Goal: Task Accomplishment & Management: Use online tool/utility

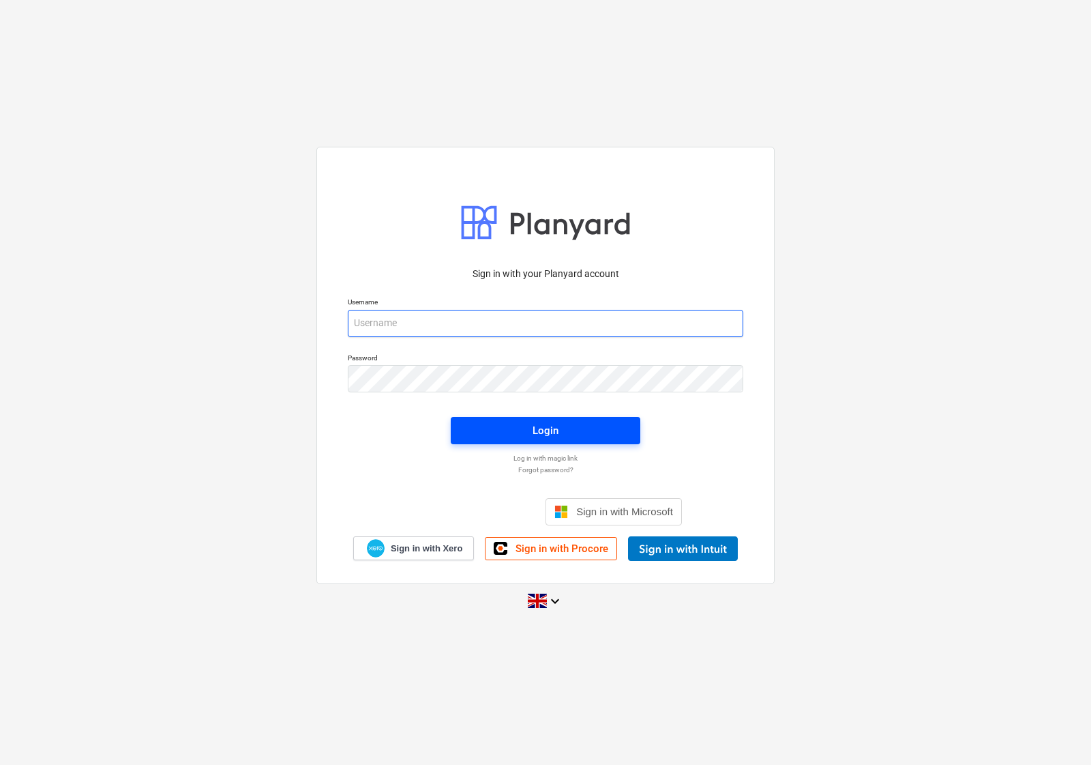
type input "[EMAIL_ADDRESS][DOMAIN_NAME]"
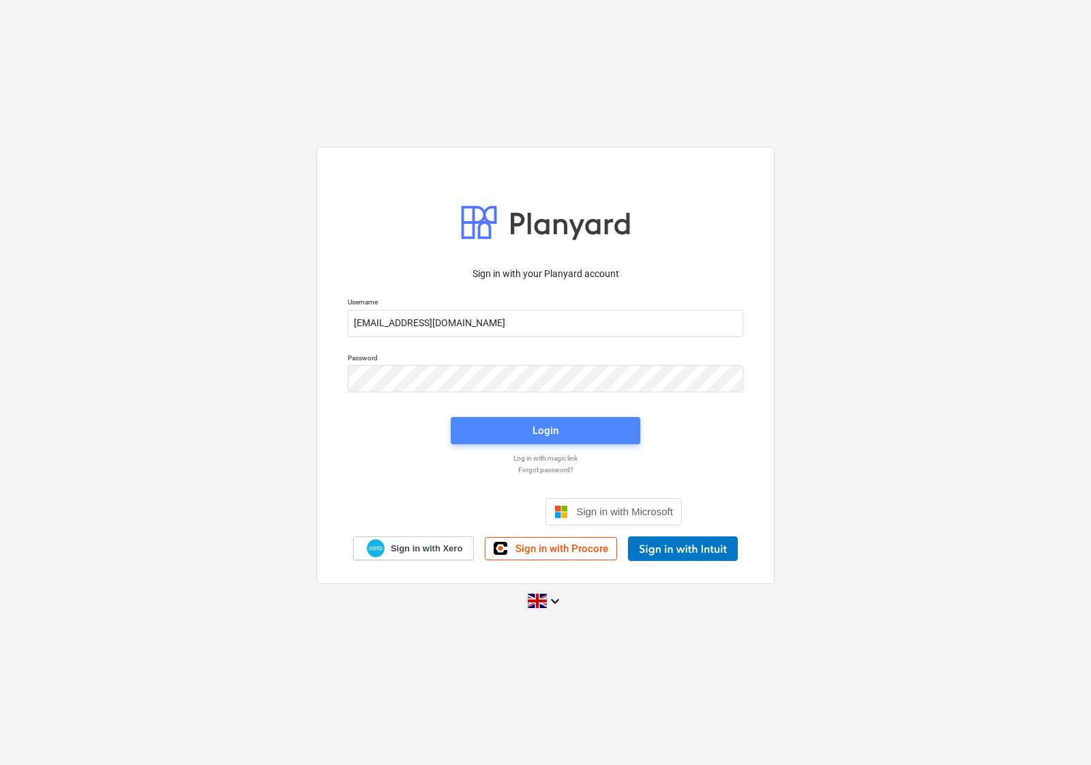
click at [492, 434] on span "Login" at bounding box center [545, 431] width 157 height 18
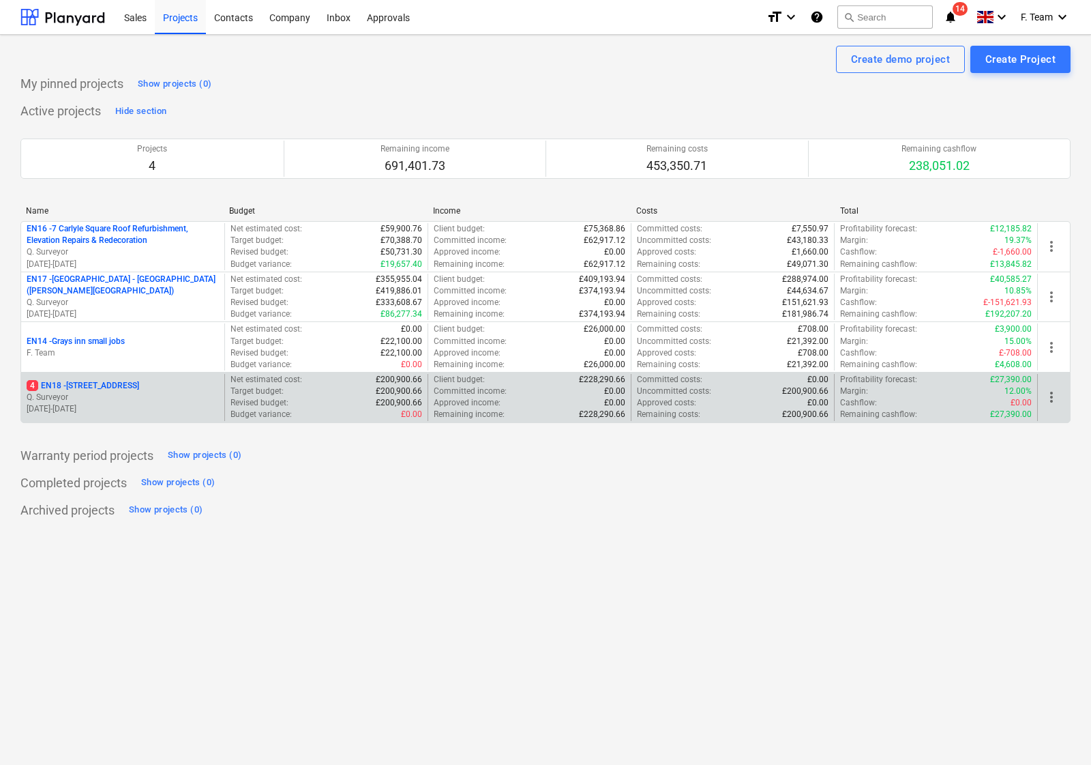
click at [128, 403] on p "[DATE] - [DATE]" at bounding box center [123, 409] width 192 height 12
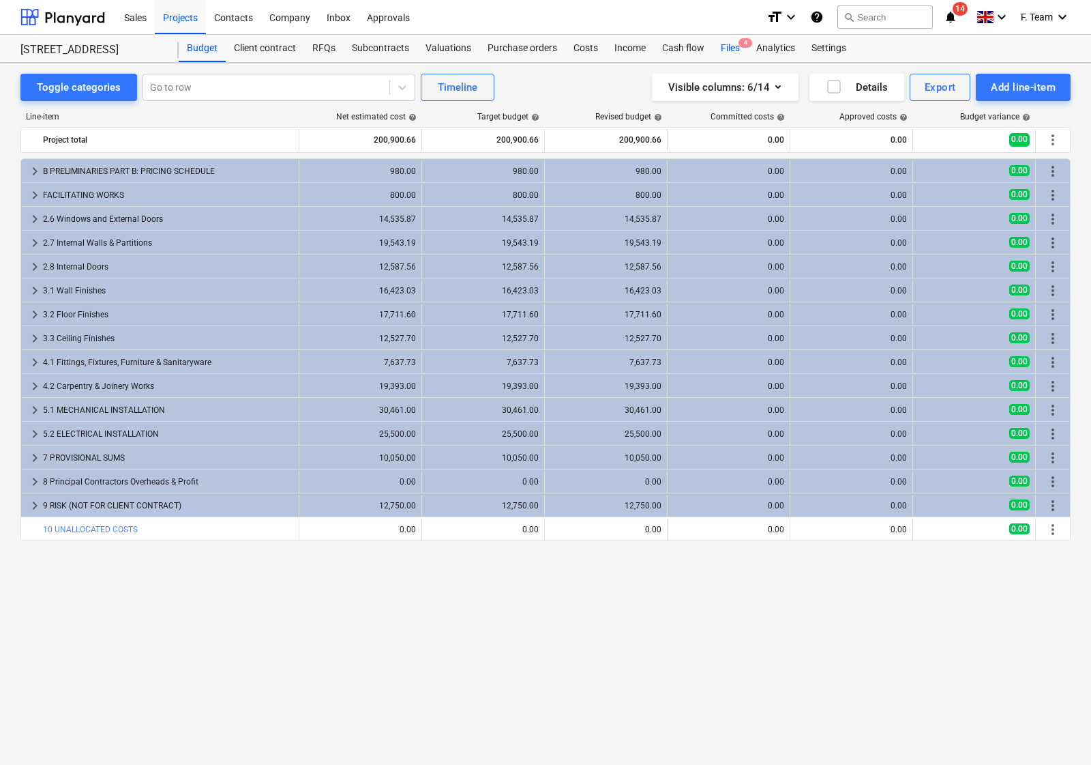
click at [734, 42] on div "Files 4" at bounding box center [730, 48] width 35 height 27
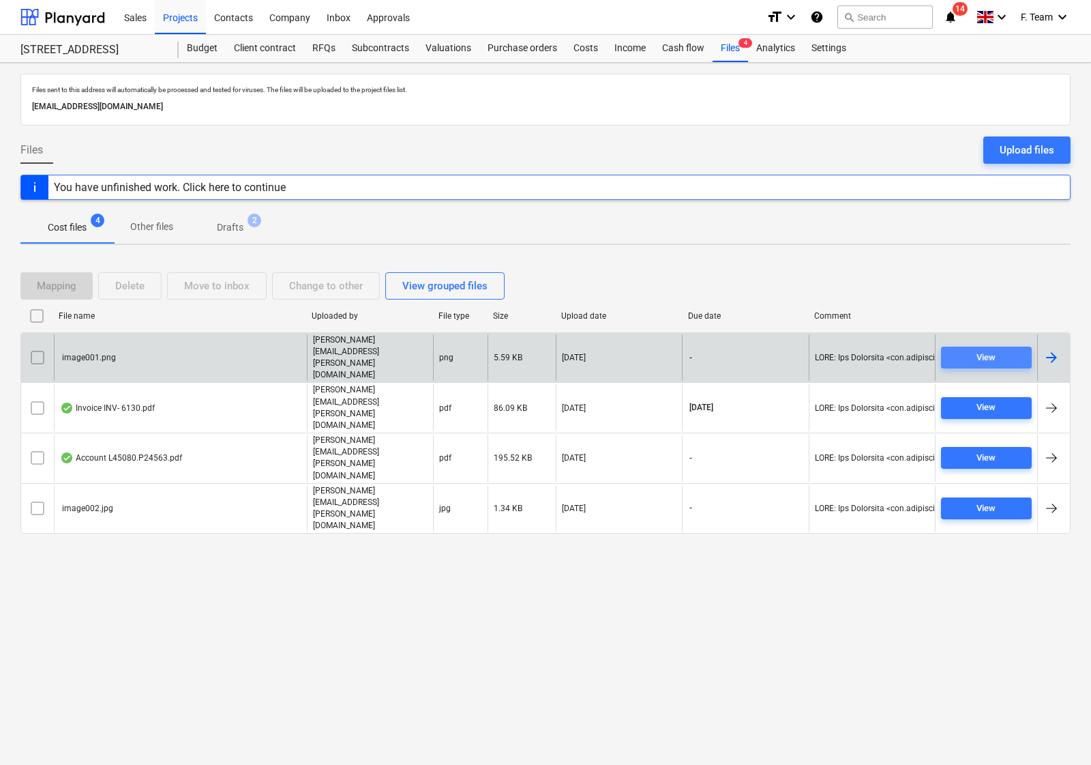
click at [981, 350] on div "View" at bounding box center [986, 358] width 19 height 16
click at [41, 346] on input "checkbox" at bounding box center [38, 357] width 22 height 22
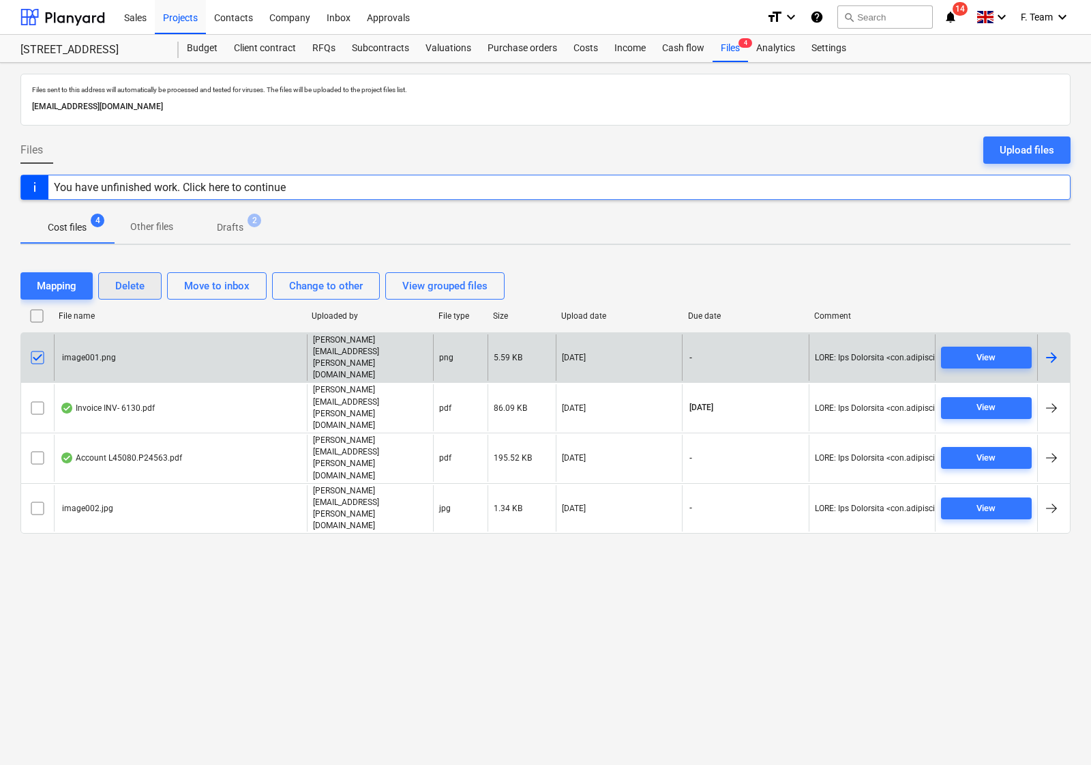
click at [128, 274] on button "Delete" at bounding box center [129, 285] width 63 height 27
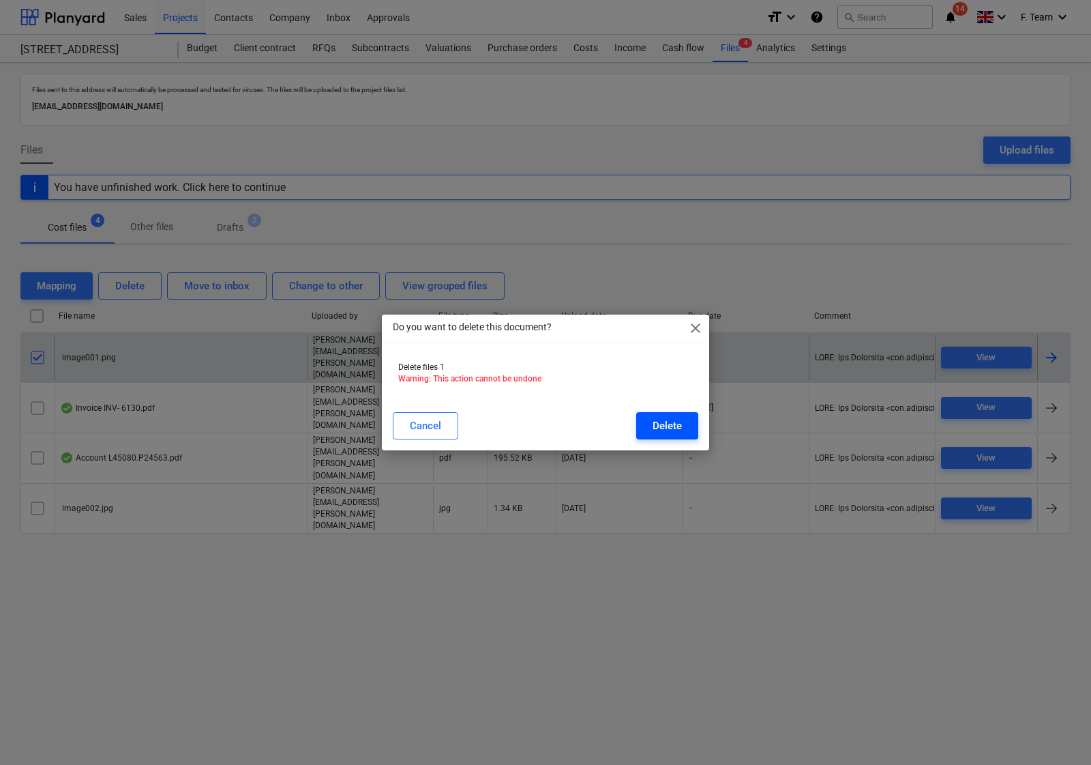
click at [658, 417] on div "Delete" at bounding box center [667, 426] width 29 height 18
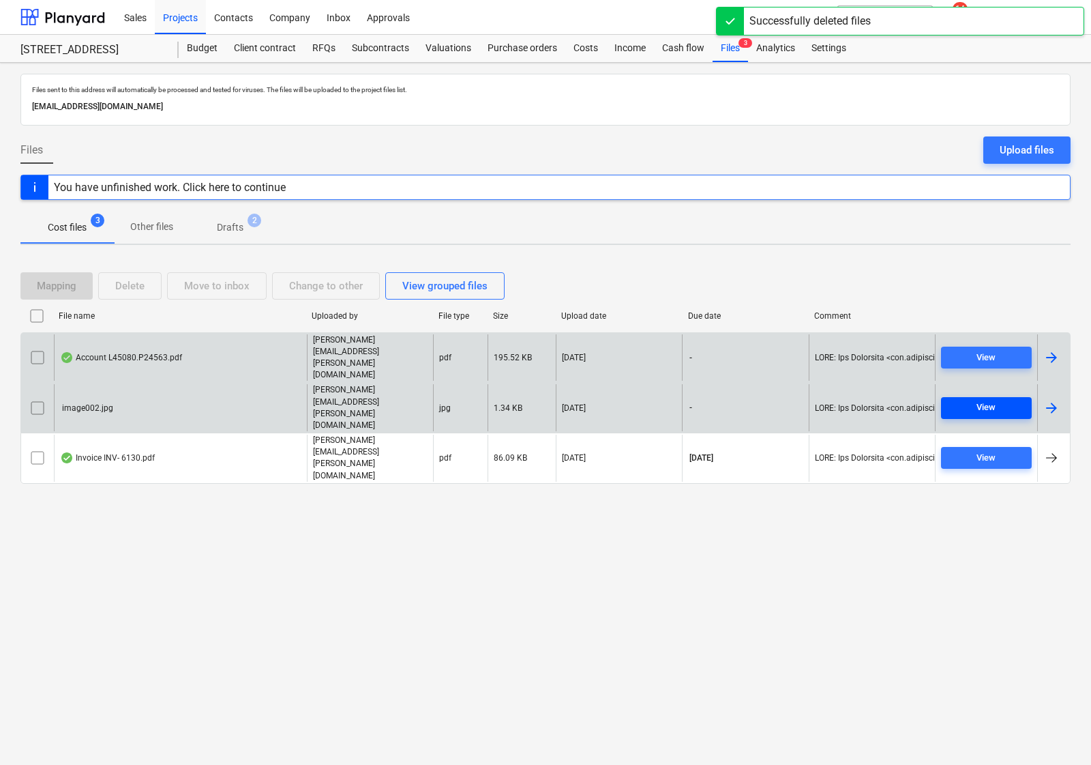
click at [994, 400] on div "View" at bounding box center [986, 408] width 19 height 16
click at [38, 397] on input "checkbox" at bounding box center [38, 408] width 22 height 22
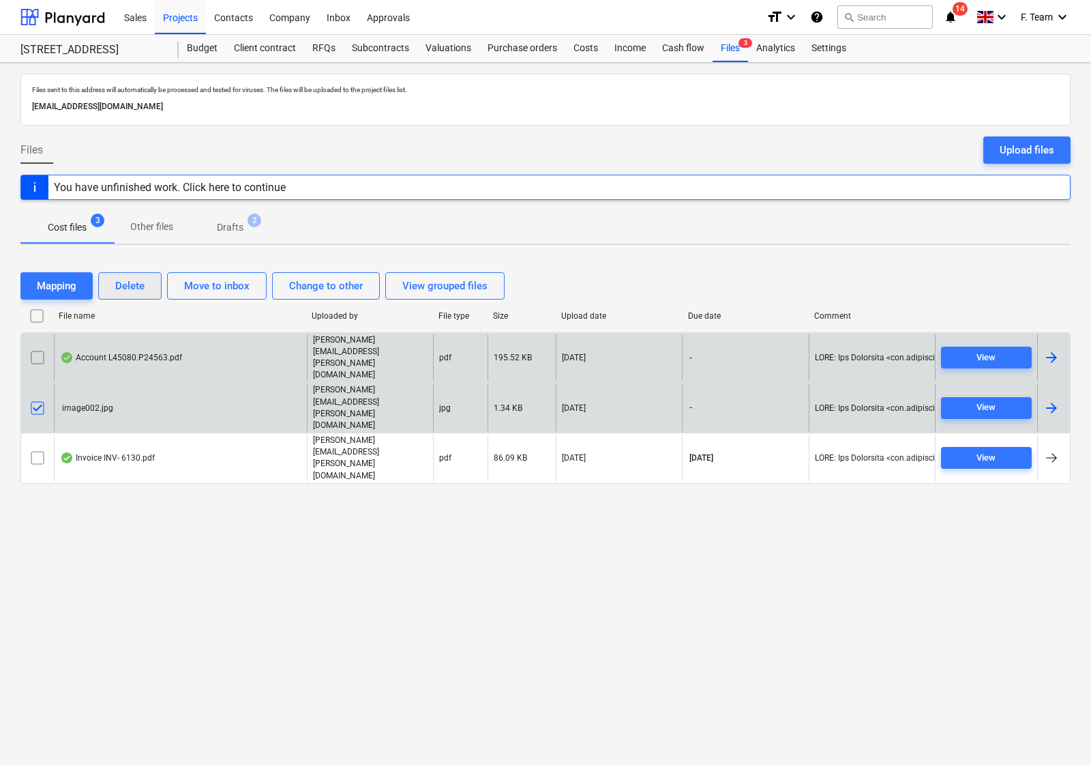
click at [125, 295] on div "Delete" at bounding box center [129, 286] width 29 height 18
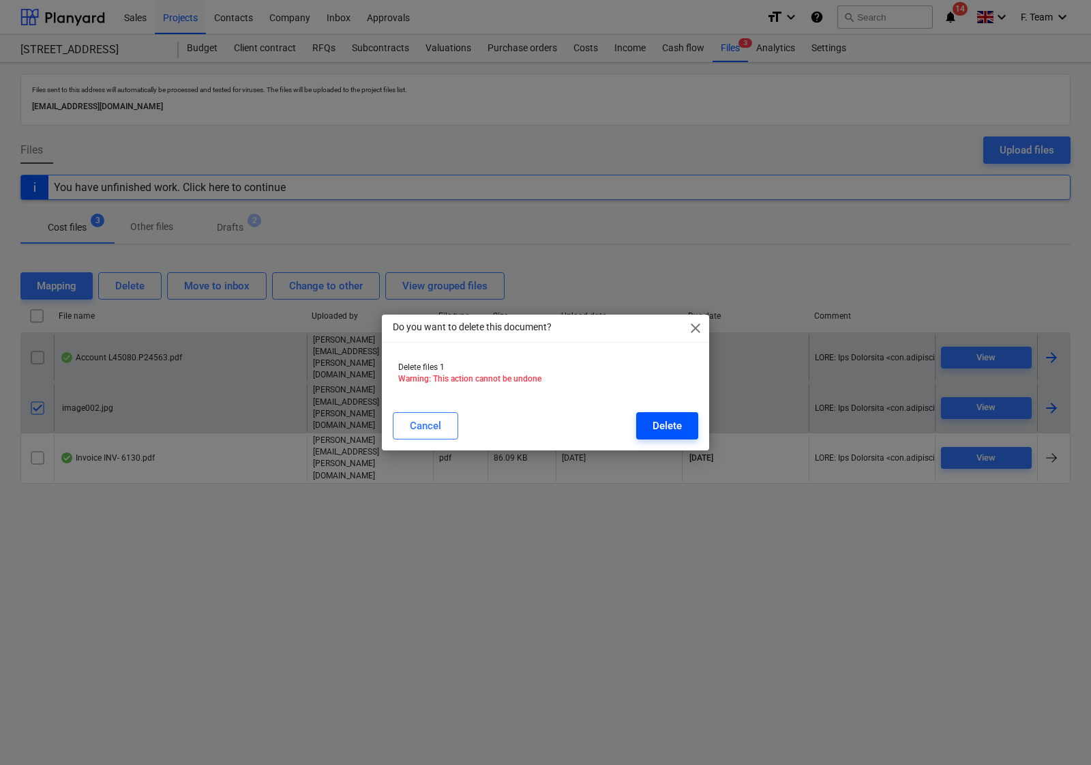
click at [667, 432] on div "Delete" at bounding box center [667, 426] width 29 height 18
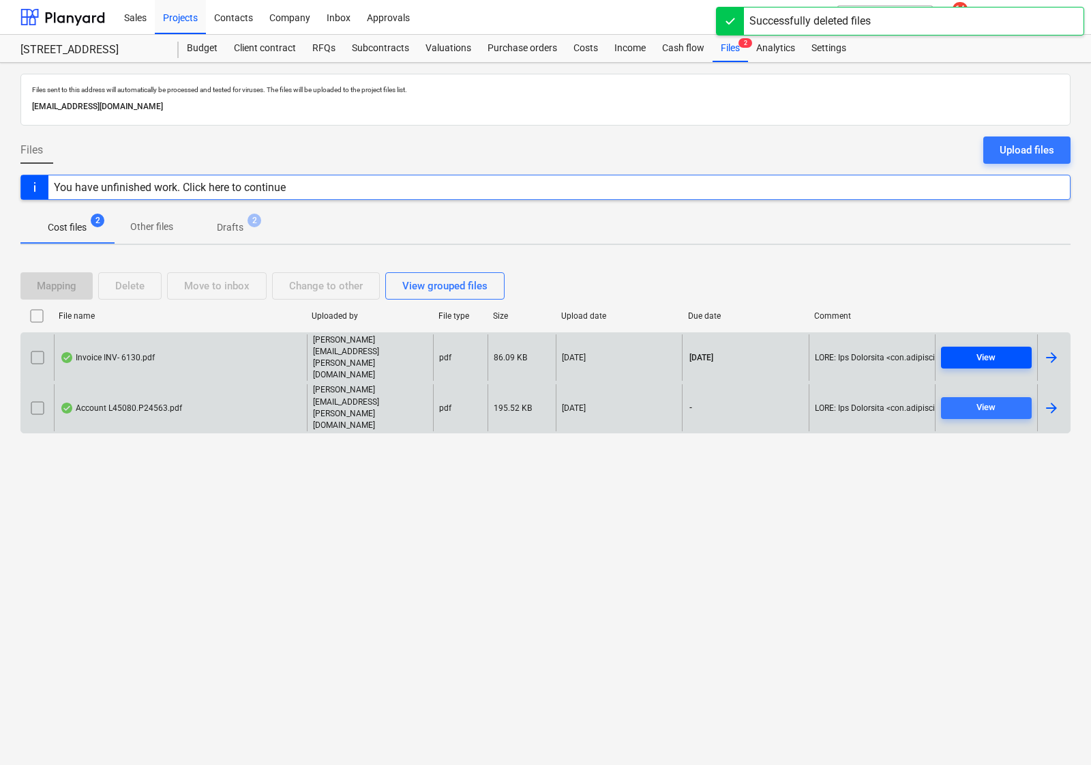
click at [994, 366] on div "View" at bounding box center [986, 358] width 19 height 16
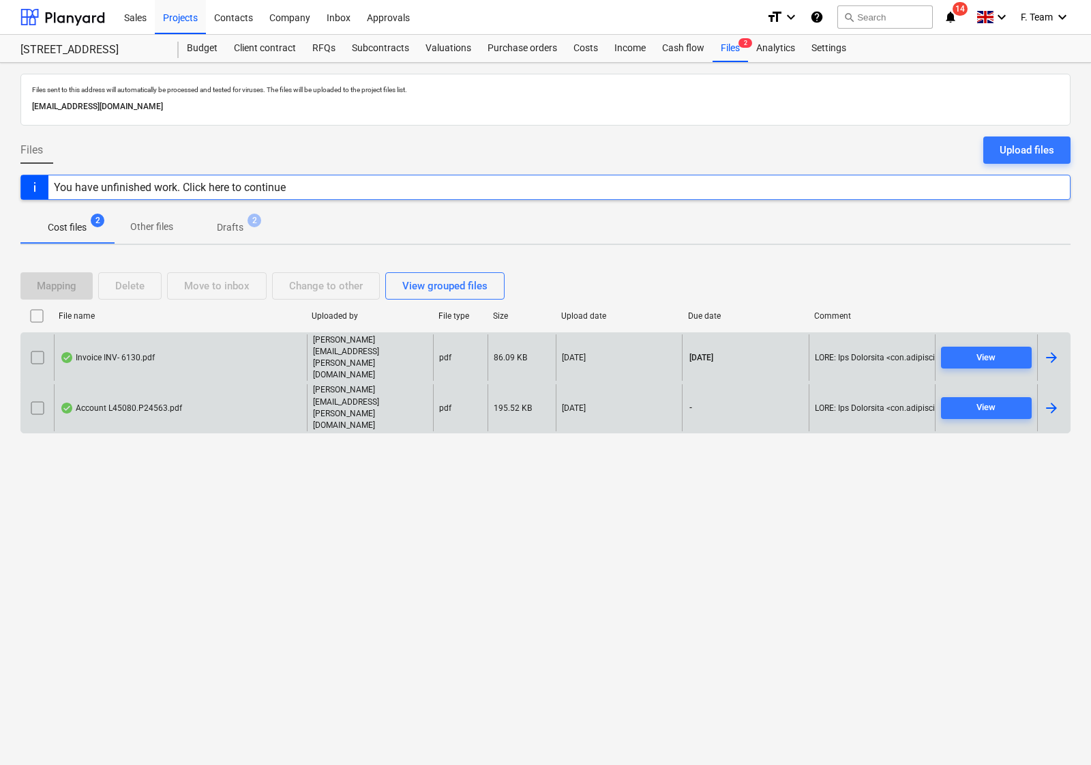
click at [1056, 366] on div at bounding box center [1052, 357] width 16 height 16
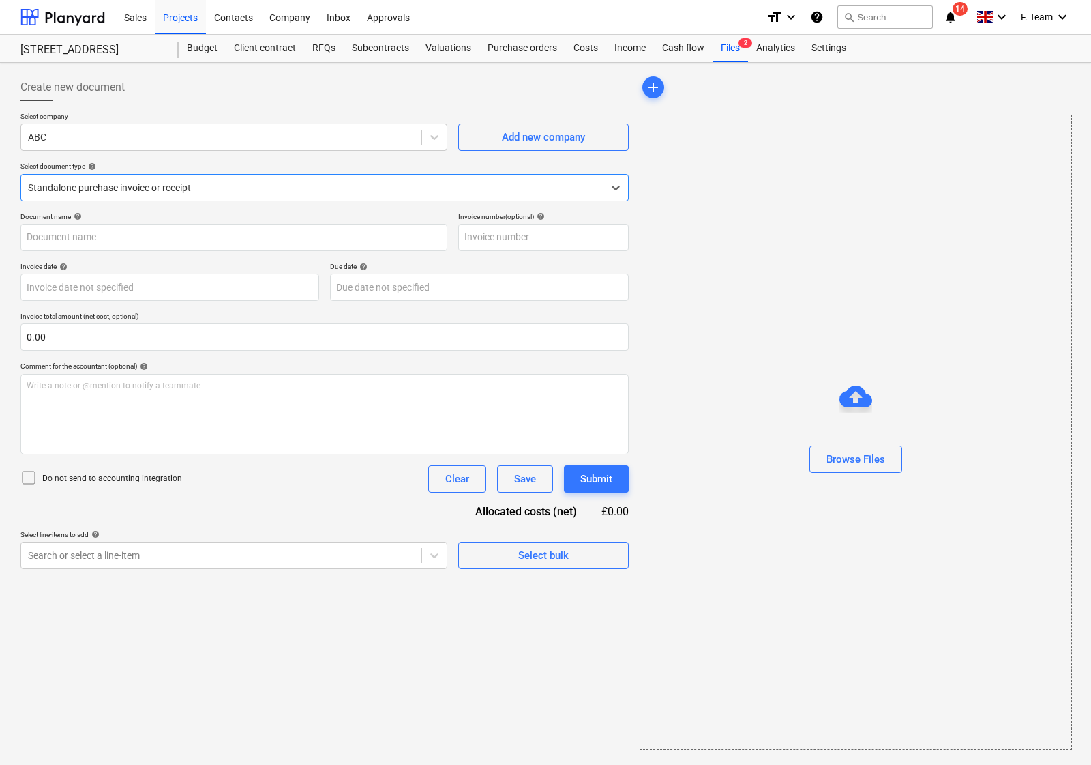
type input "6130"
type input "[DATE]"
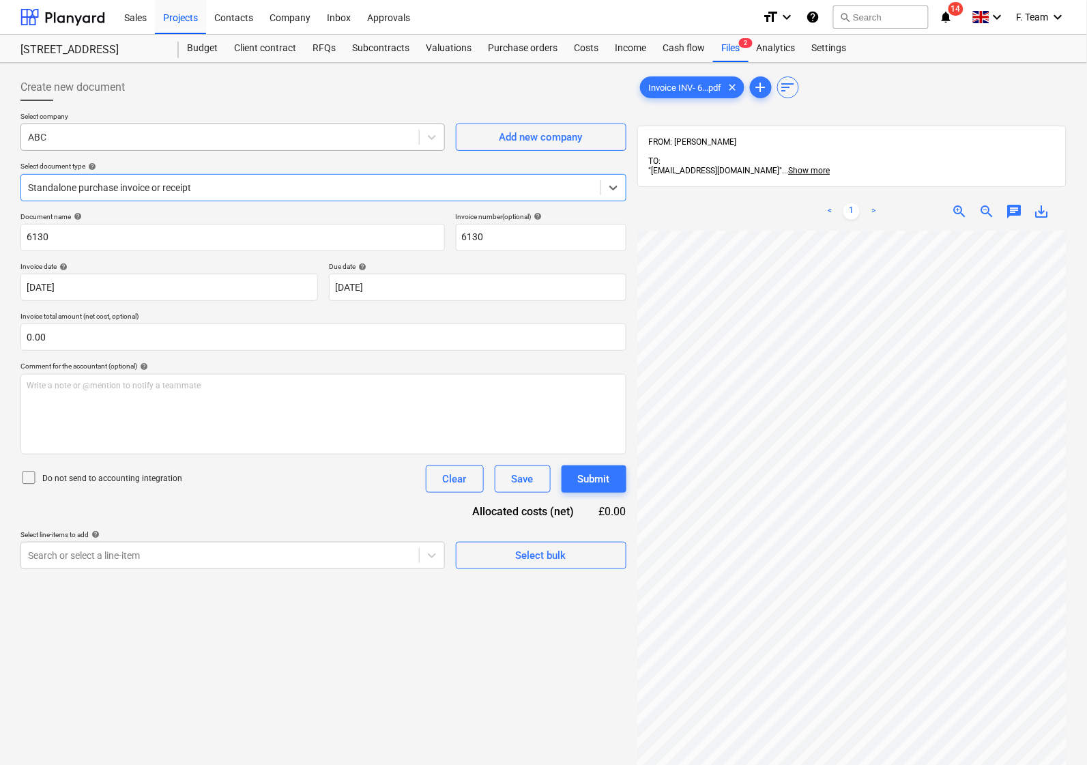
click at [96, 138] on div at bounding box center [220, 137] width 384 height 14
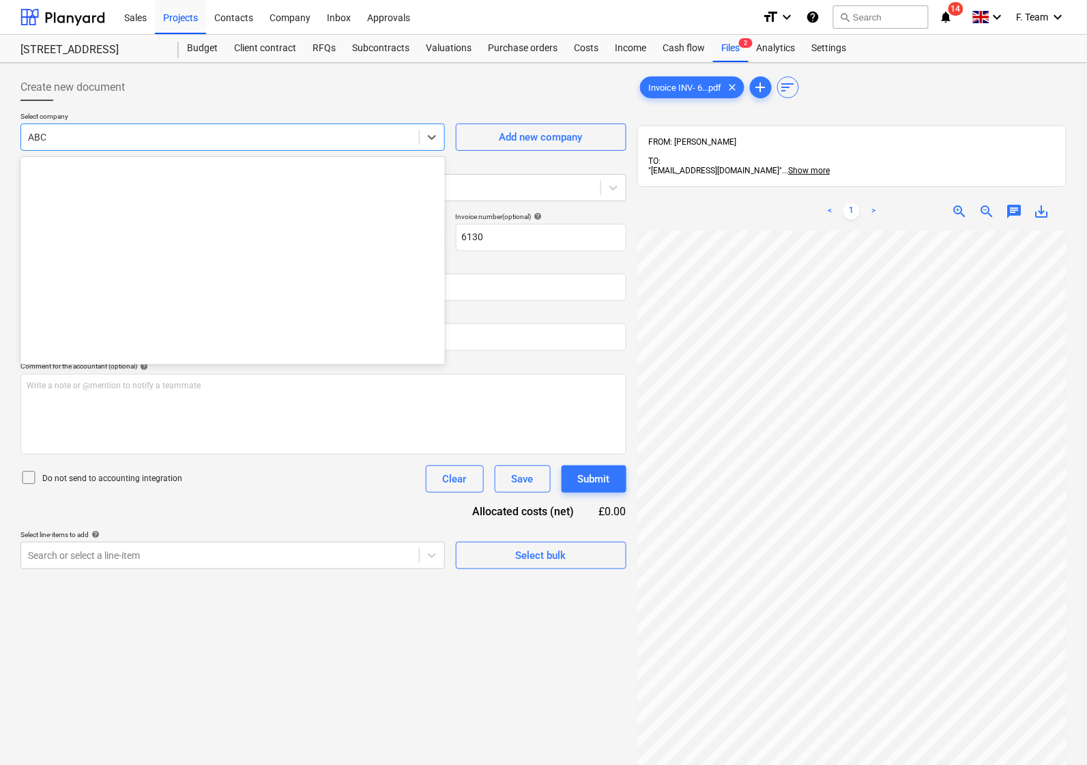
scroll to position [645, 0]
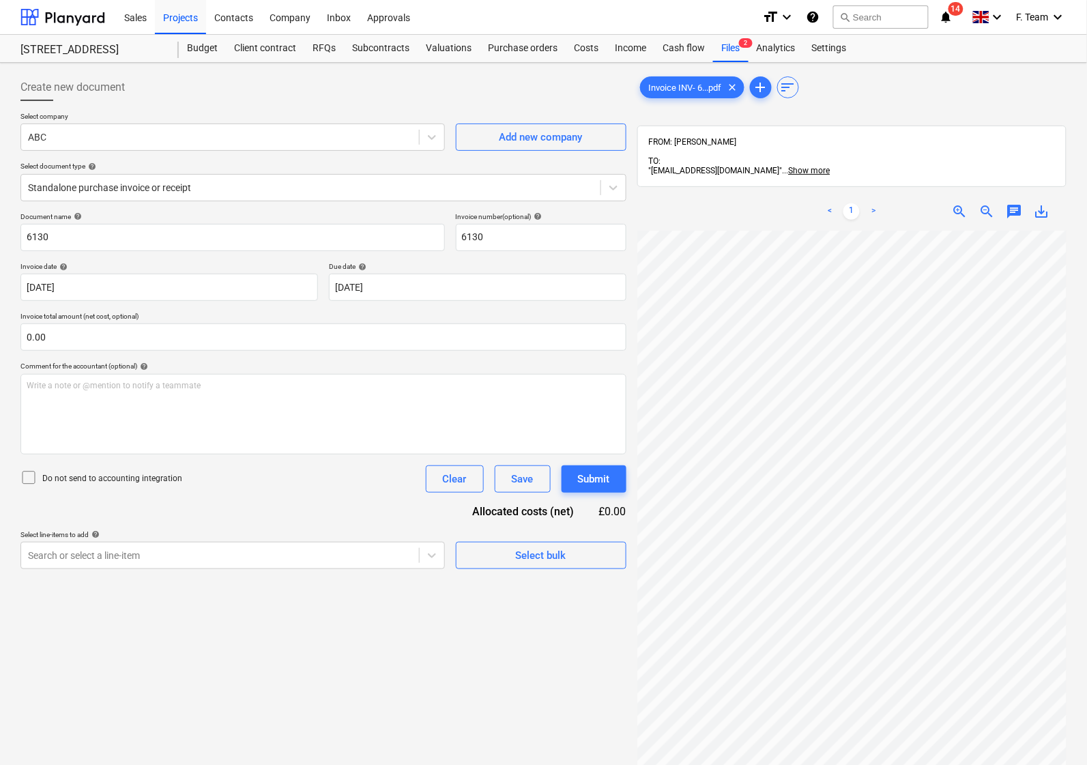
drag, startPoint x: 472, startPoint y: 16, endPoint x: 1762, endPoint y: 144, distance: 1296.1
click at [1087, 144] on html "Sales Projects Contacts Company Inbox Approvals format_size keyboard_arrow_down…" at bounding box center [543, 382] width 1087 height 765
drag, startPoint x: 547, startPoint y: 14, endPoint x: 1464, endPoint y: 42, distance: 917.1
click at [1087, 42] on html "Sales Projects Contacts Company Inbox Approvals format_size keyboard_arrow_down…" at bounding box center [543, 382] width 1087 height 765
click at [63, 141] on div at bounding box center [220, 137] width 384 height 14
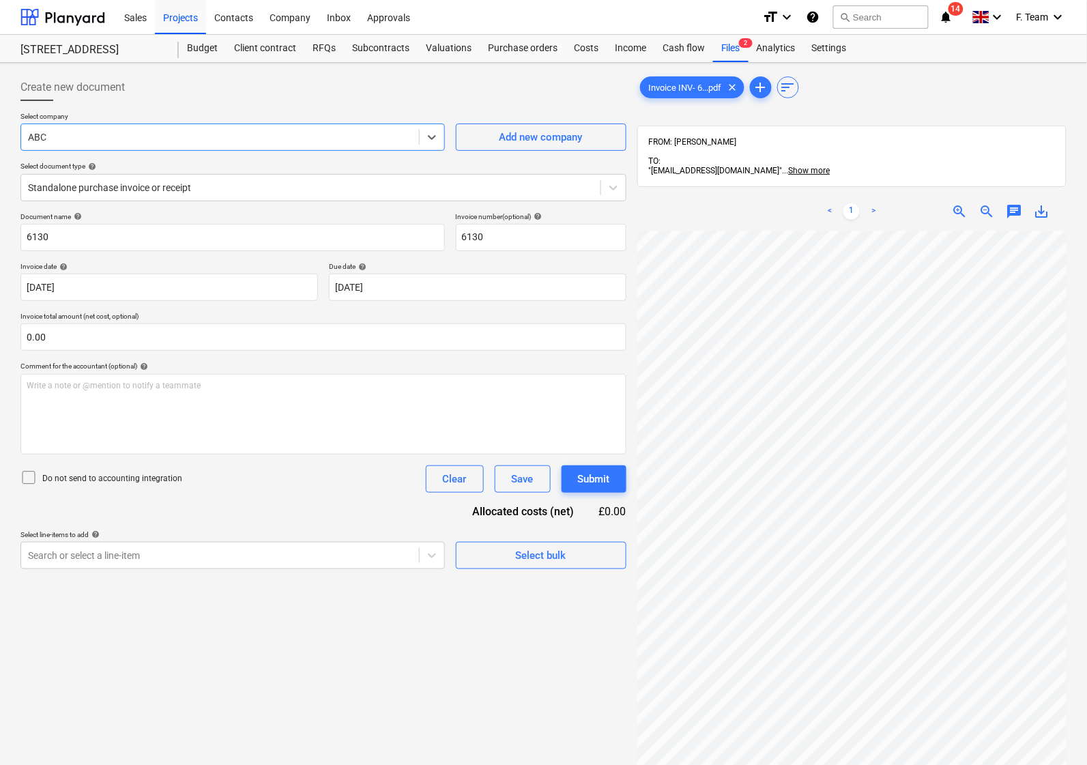
click at [74, 135] on div at bounding box center [220, 137] width 384 height 14
click at [83, 136] on div at bounding box center [220, 137] width 384 height 14
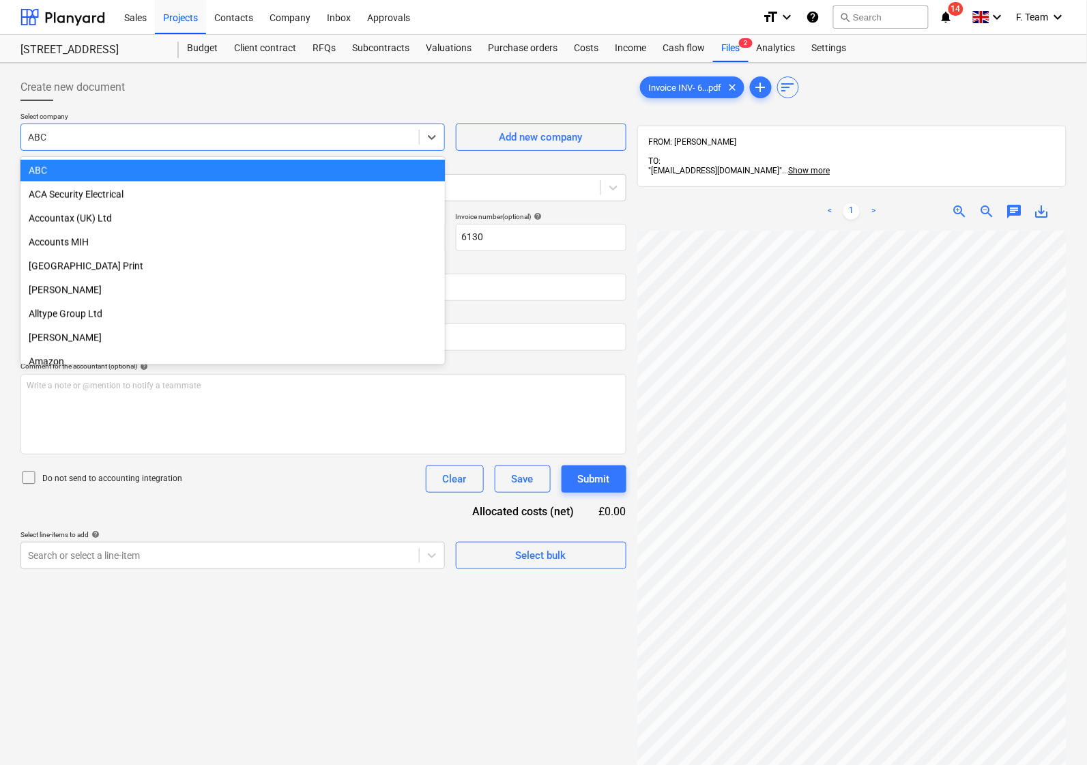
click at [83, 136] on div at bounding box center [220, 137] width 384 height 14
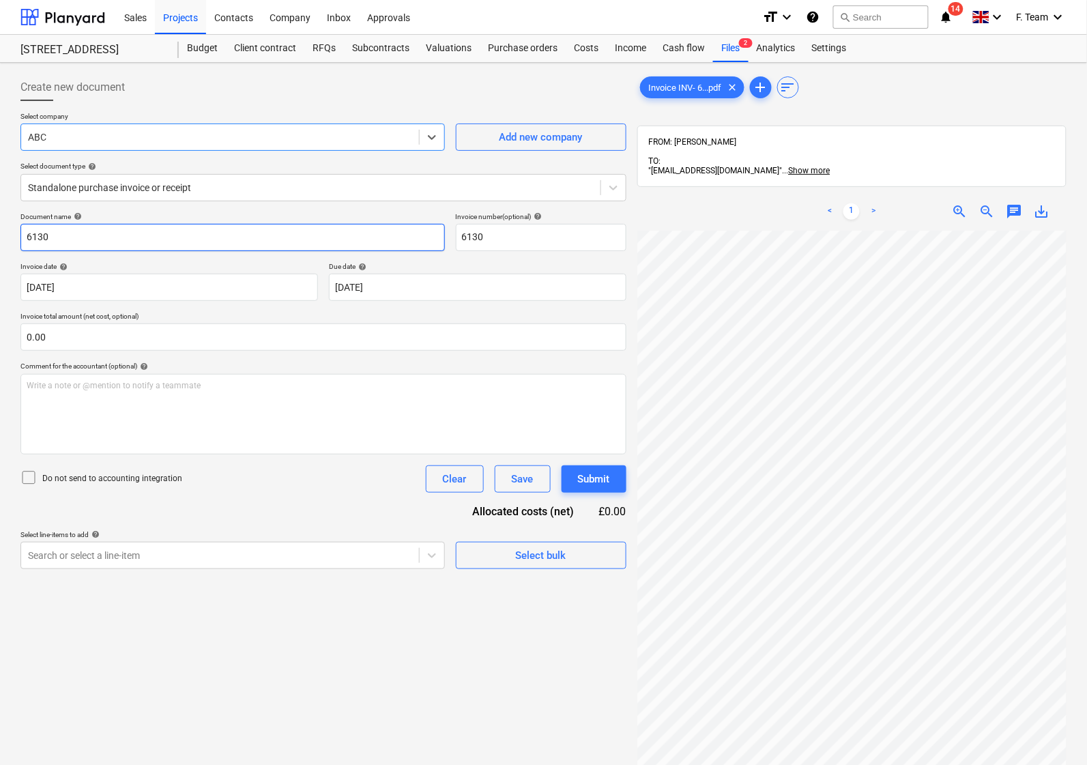
click at [126, 235] on input "6130" at bounding box center [232, 237] width 424 height 27
drag, startPoint x: 126, startPoint y: 235, endPoint x: 0, endPoint y: 237, distance: 126.2
click at [0, 237] on div "Create new document Select company ABC Add new company Select document type hel…" at bounding box center [543, 515] width 1087 height 905
type input "ABC"
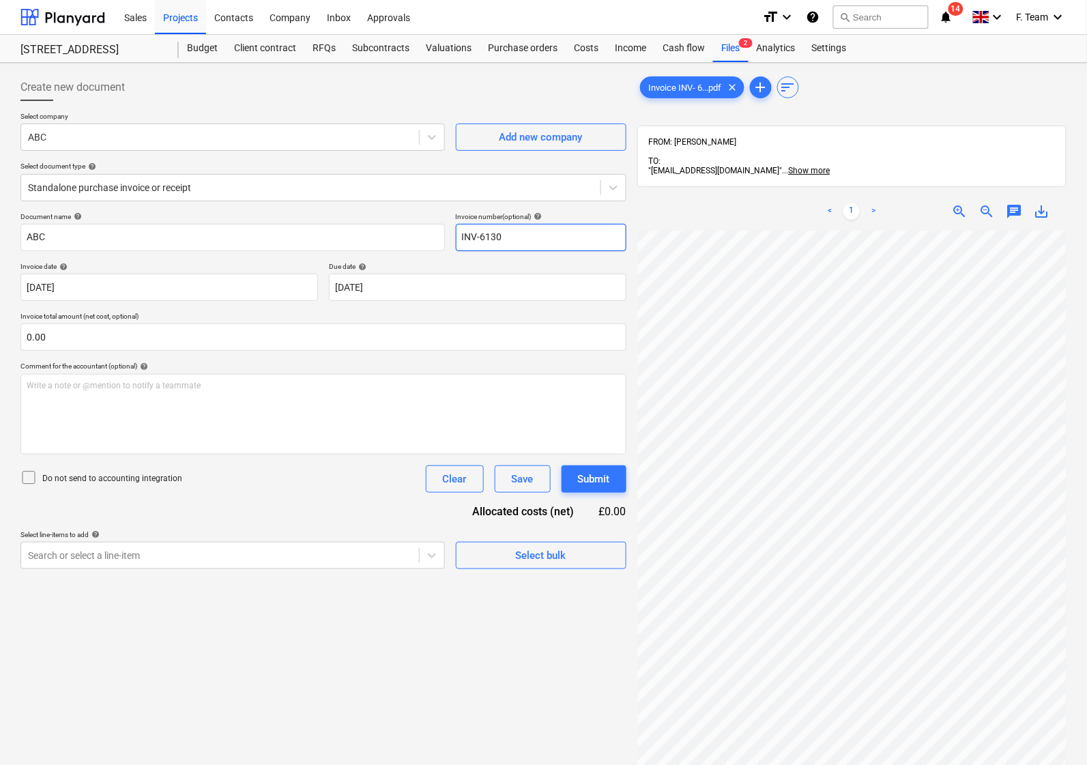
type input "INV-6130"
click at [400, 289] on body "Sales Projects Contacts Company Inbox Approvals format_size keyboard_arrow_down…" at bounding box center [543, 382] width 1087 height 765
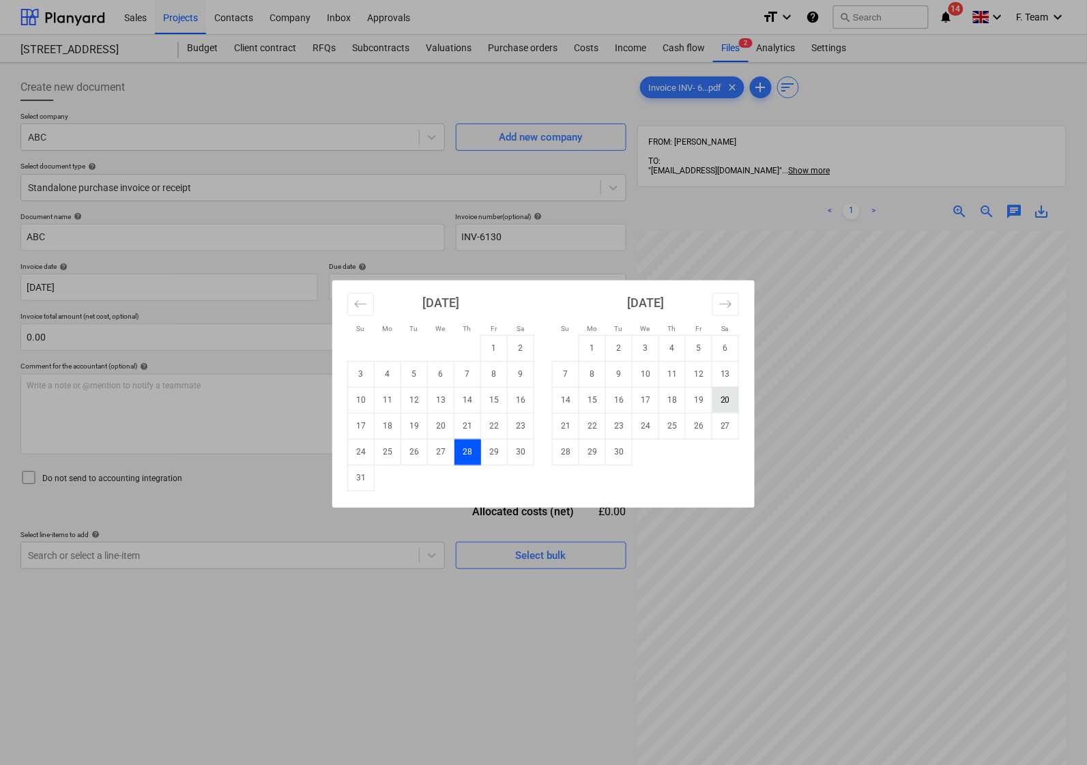
click at [718, 404] on td "20" at bounding box center [725, 400] width 27 height 26
type input "[DATE]"
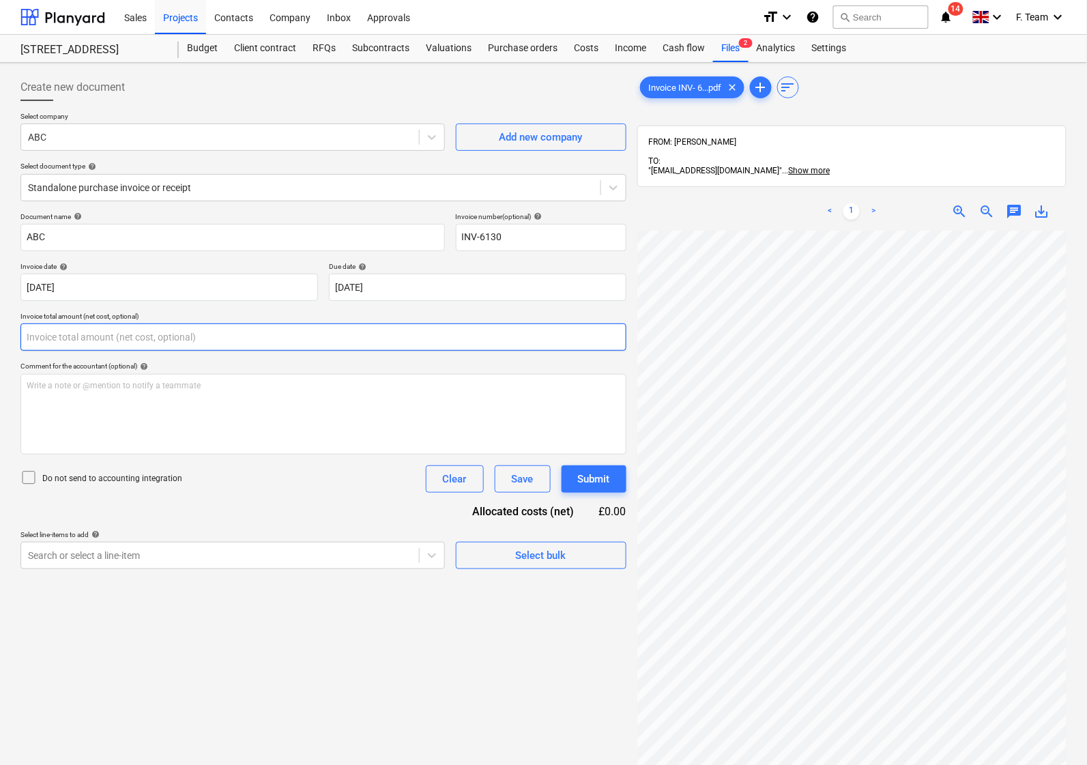
click at [52, 338] on input "text" at bounding box center [323, 336] width 606 height 27
click at [61, 336] on input "text" at bounding box center [323, 336] width 606 height 27
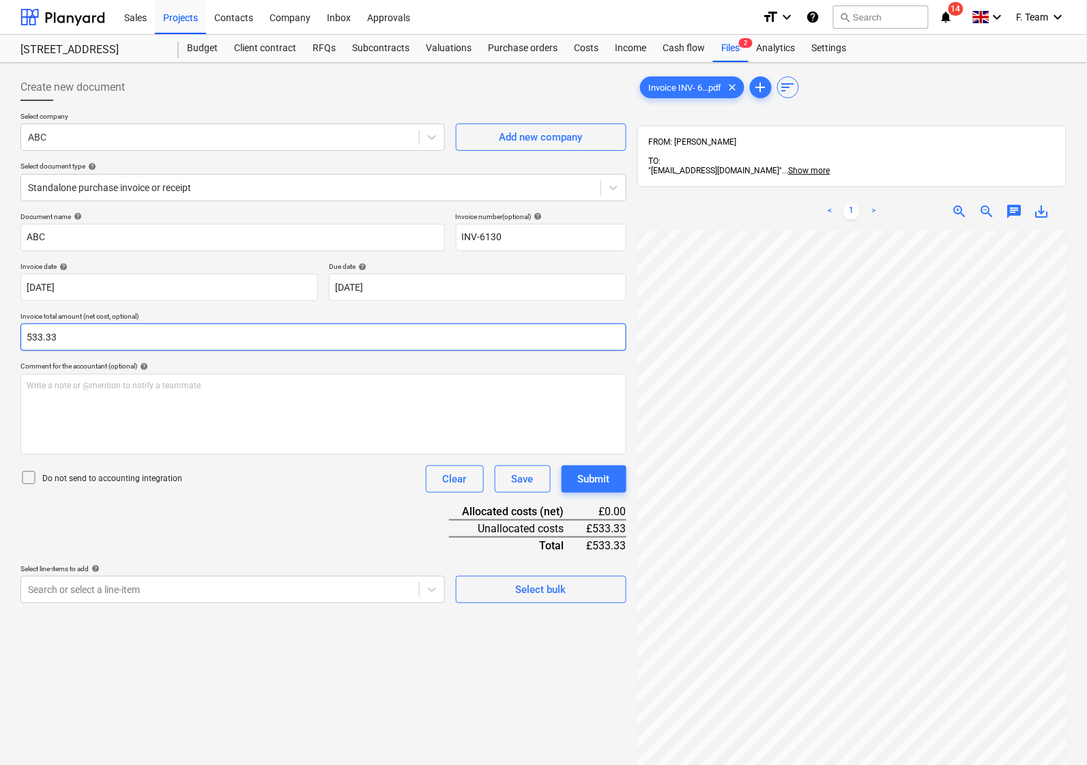
type input "533.33"
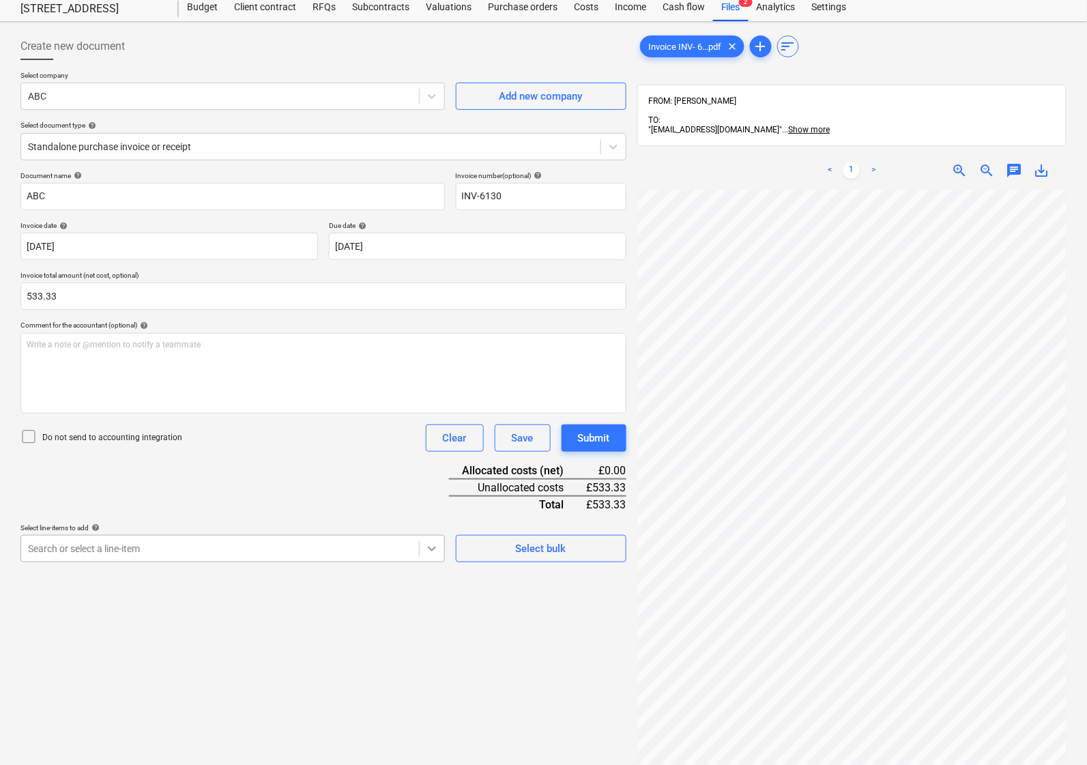
click at [425, 590] on body "Sales Projects Contacts Company Inbox Approvals format_size keyboard_arrow_down…" at bounding box center [543, 341] width 1087 height 765
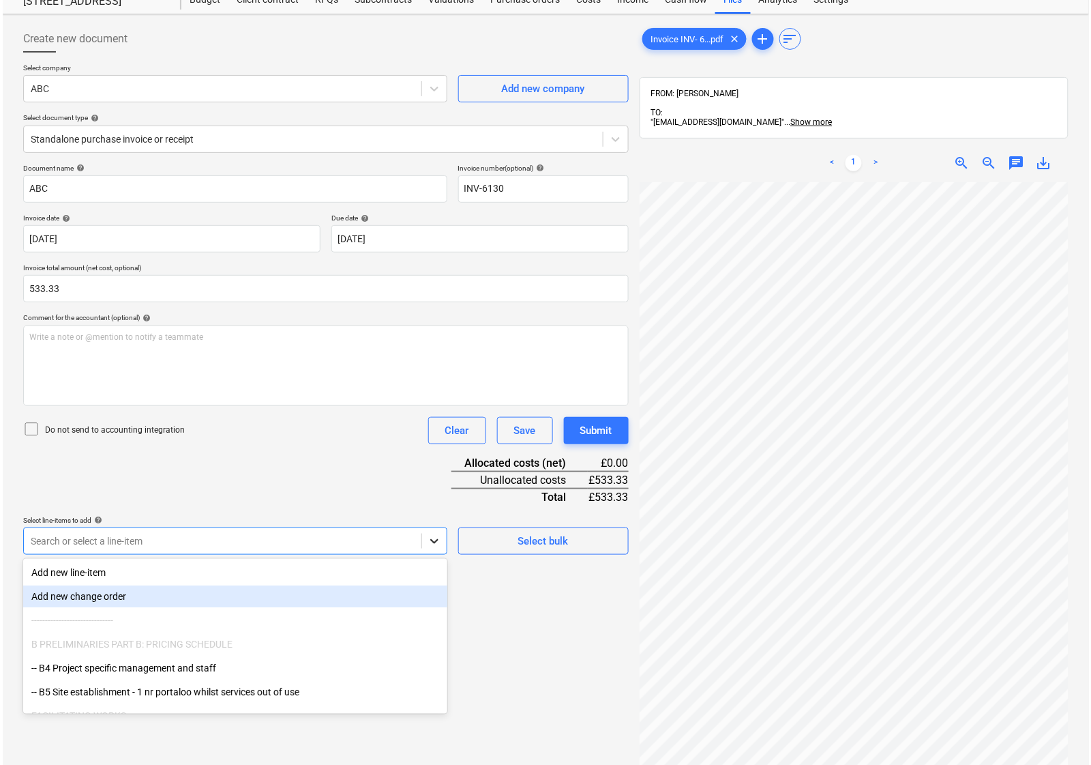
scroll to position [55, 0]
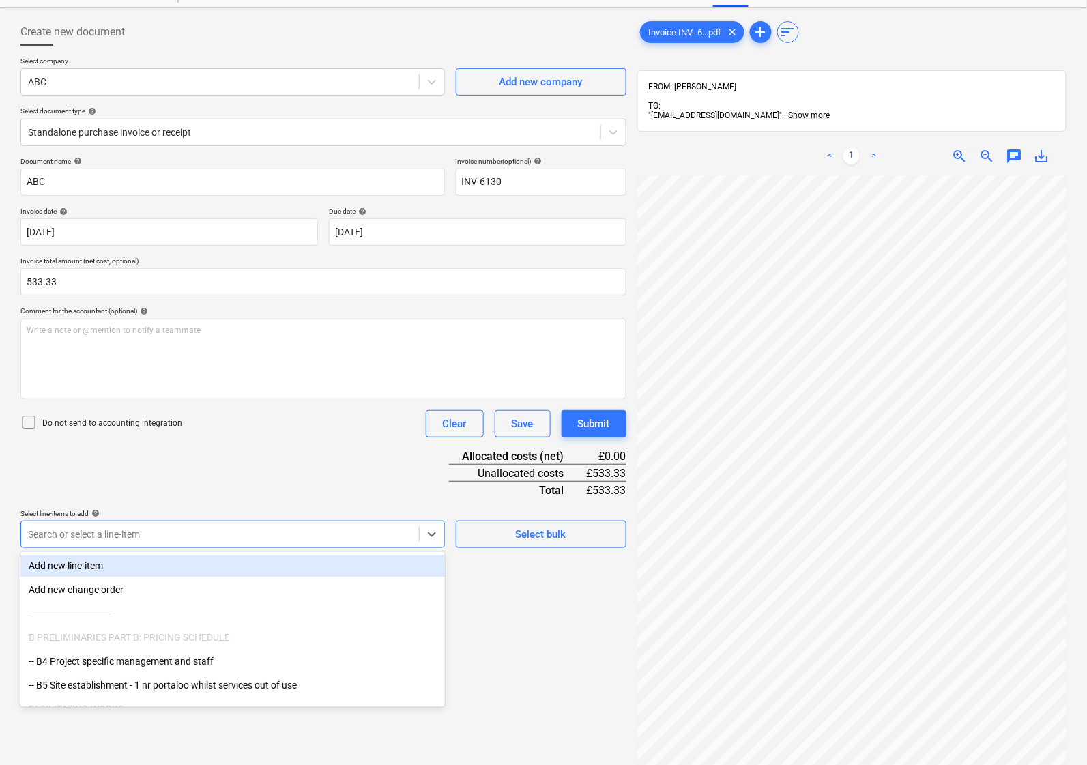
click at [240, 567] on div "Add new line-item" at bounding box center [232, 566] width 424 height 22
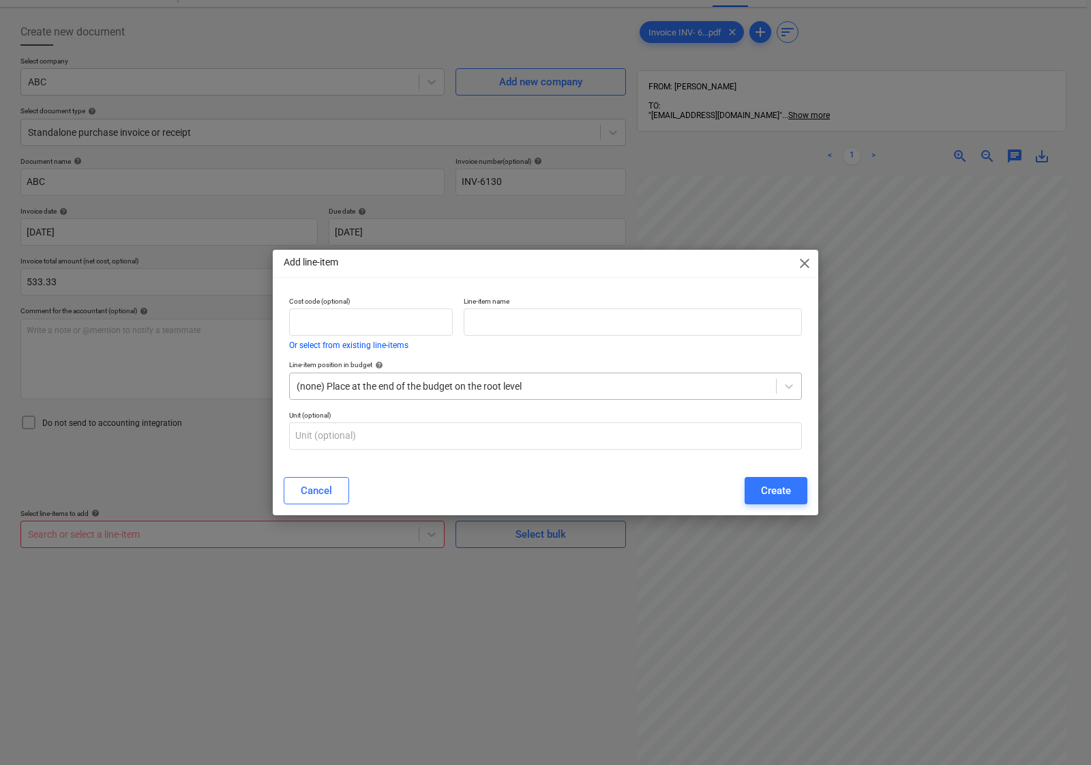
click at [400, 389] on div at bounding box center [533, 386] width 473 height 14
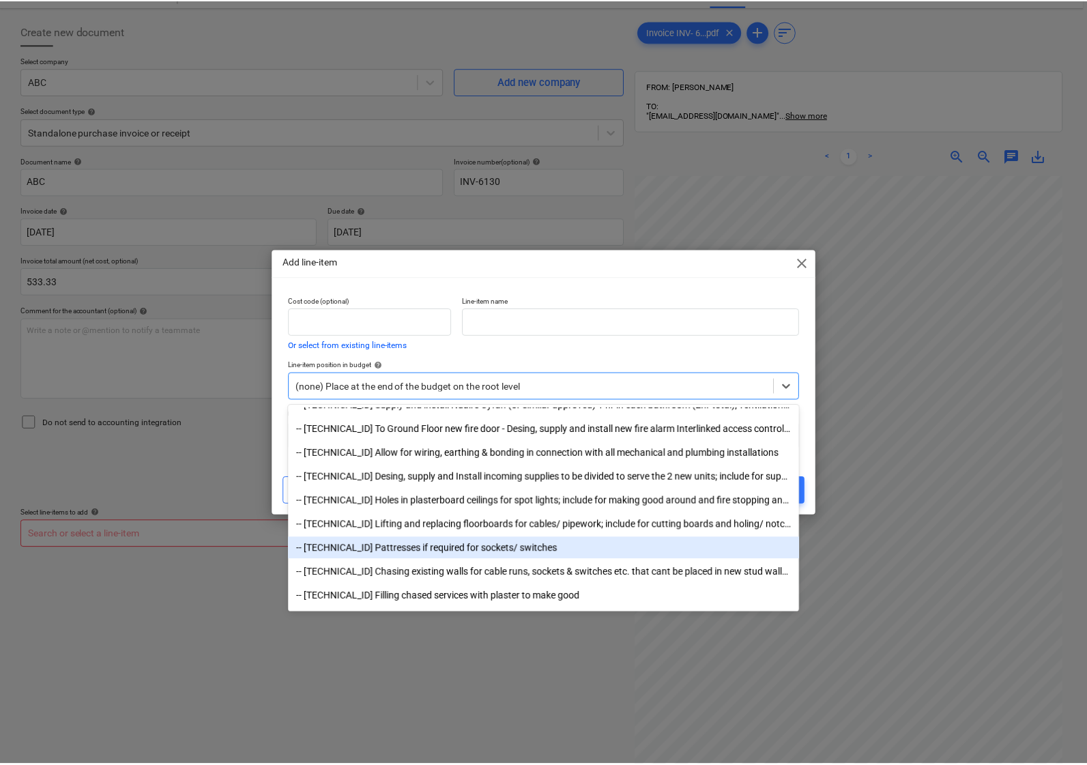
scroll to position [2827, 0]
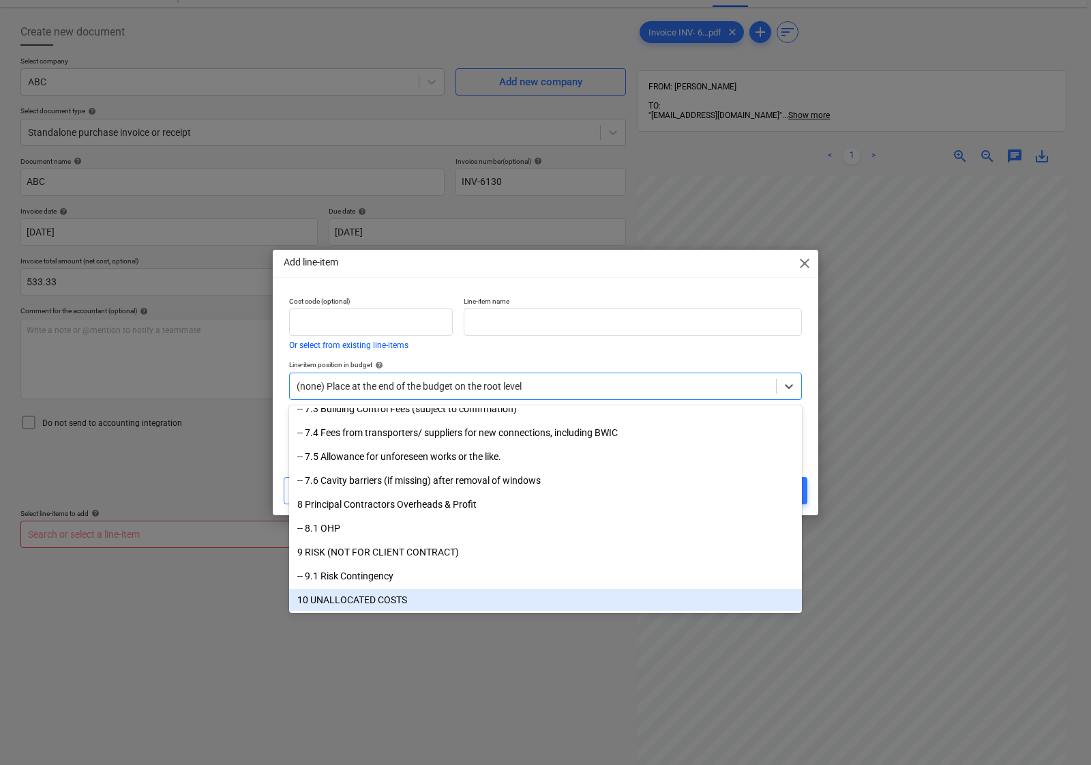
click at [376, 602] on div "10 UNALLOCATED COSTS" at bounding box center [545, 600] width 513 height 22
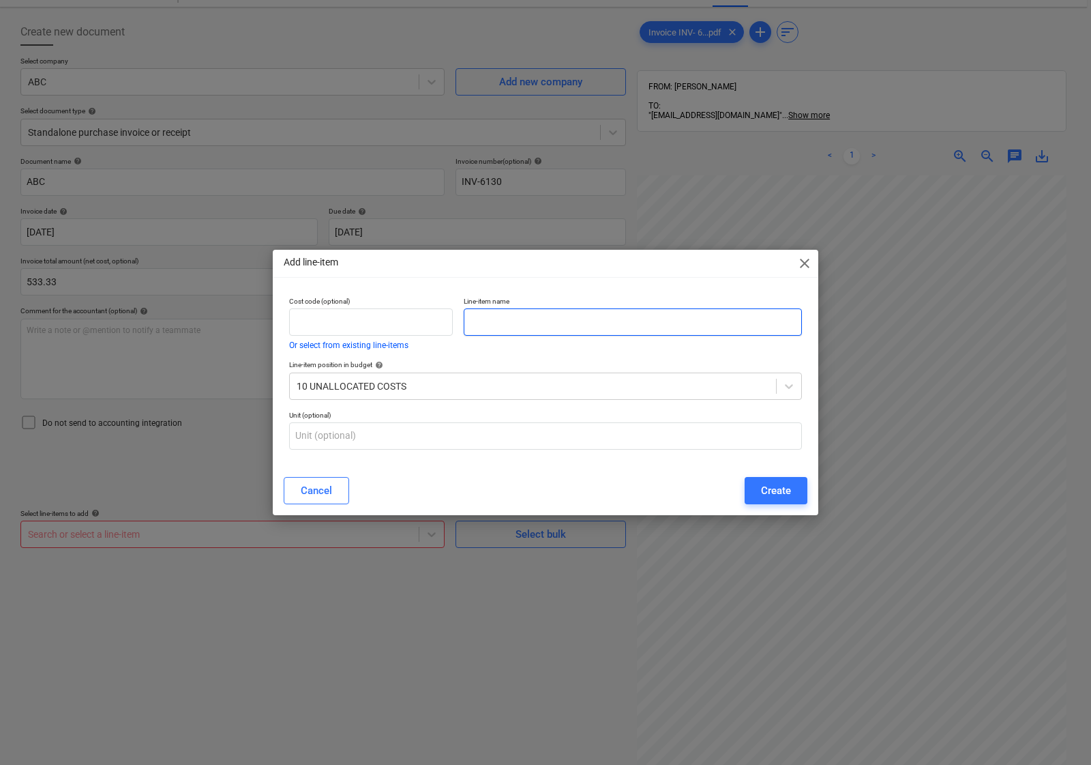
click at [488, 325] on input "text" at bounding box center [633, 321] width 338 height 27
type input "Building Regulation Service"
click at [769, 491] on div "Create" at bounding box center [776, 491] width 30 height 18
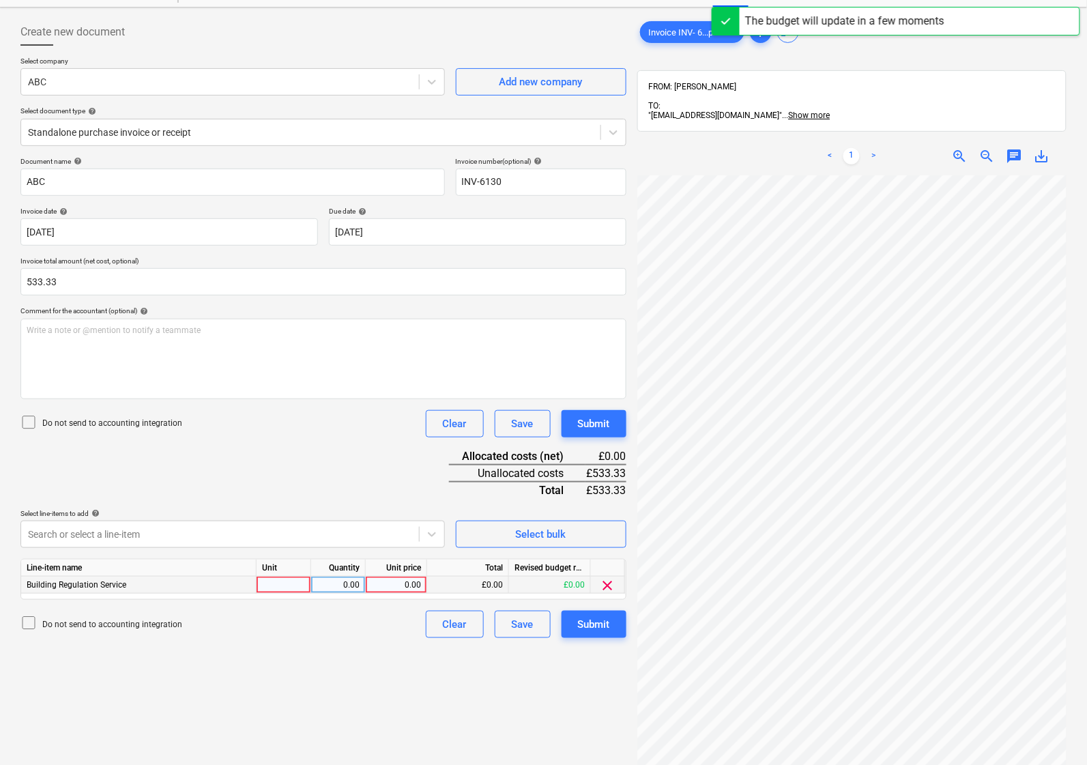
click at [288, 587] on div at bounding box center [283, 584] width 55 height 17
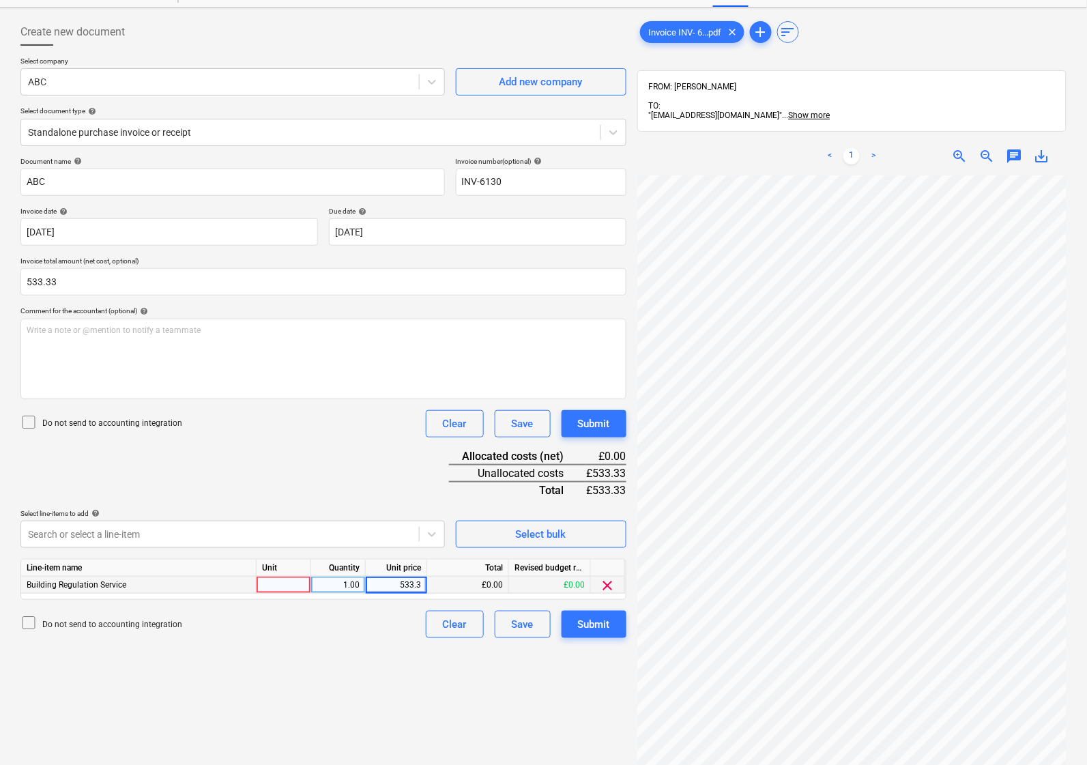
type input "533.33"
click at [297, 585] on div at bounding box center [283, 584] width 55 height 17
type input "n"
type input "Nos"
click at [307, 649] on div "Create new document Select company ABC Add new company Select document type hel…" at bounding box center [323, 460] width 617 height 894
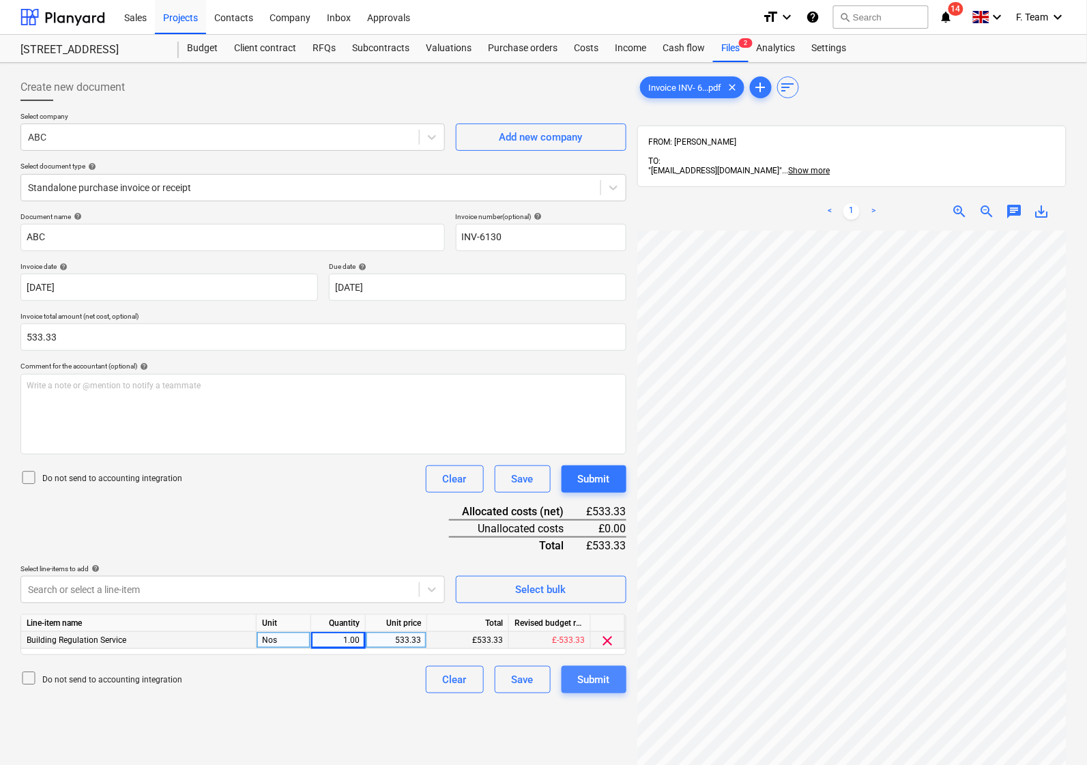
click at [602, 681] on div "Submit" at bounding box center [594, 679] width 32 height 18
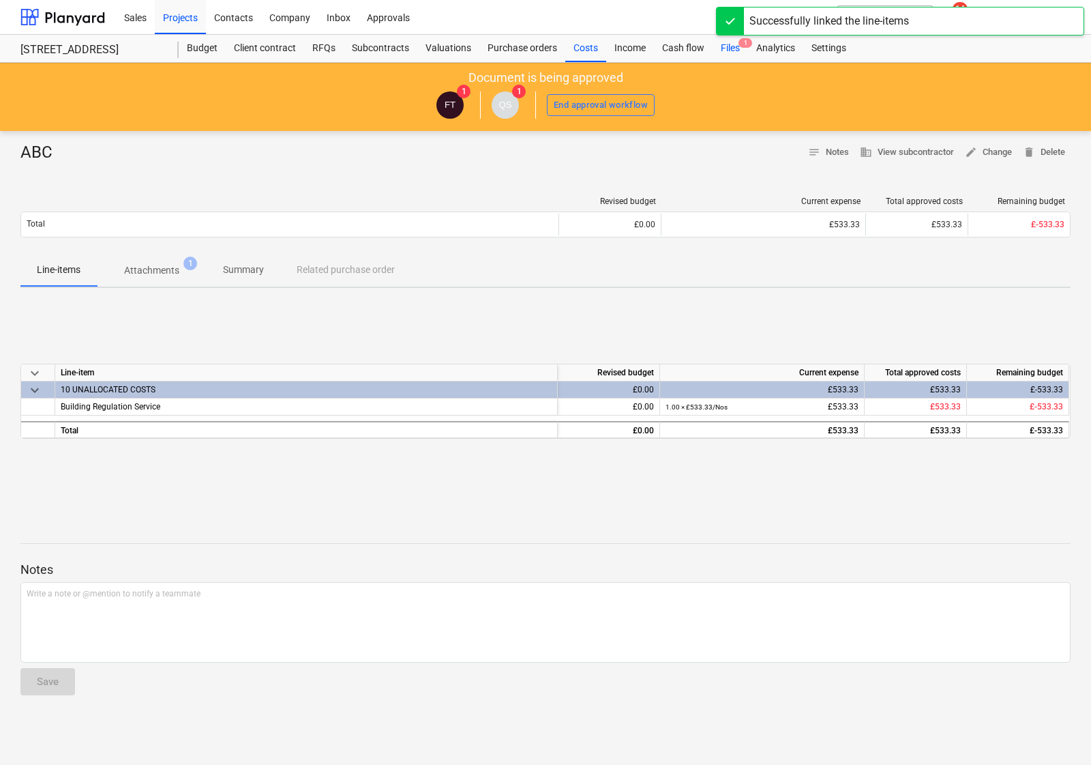
click at [731, 48] on div "Files 1" at bounding box center [730, 48] width 35 height 27
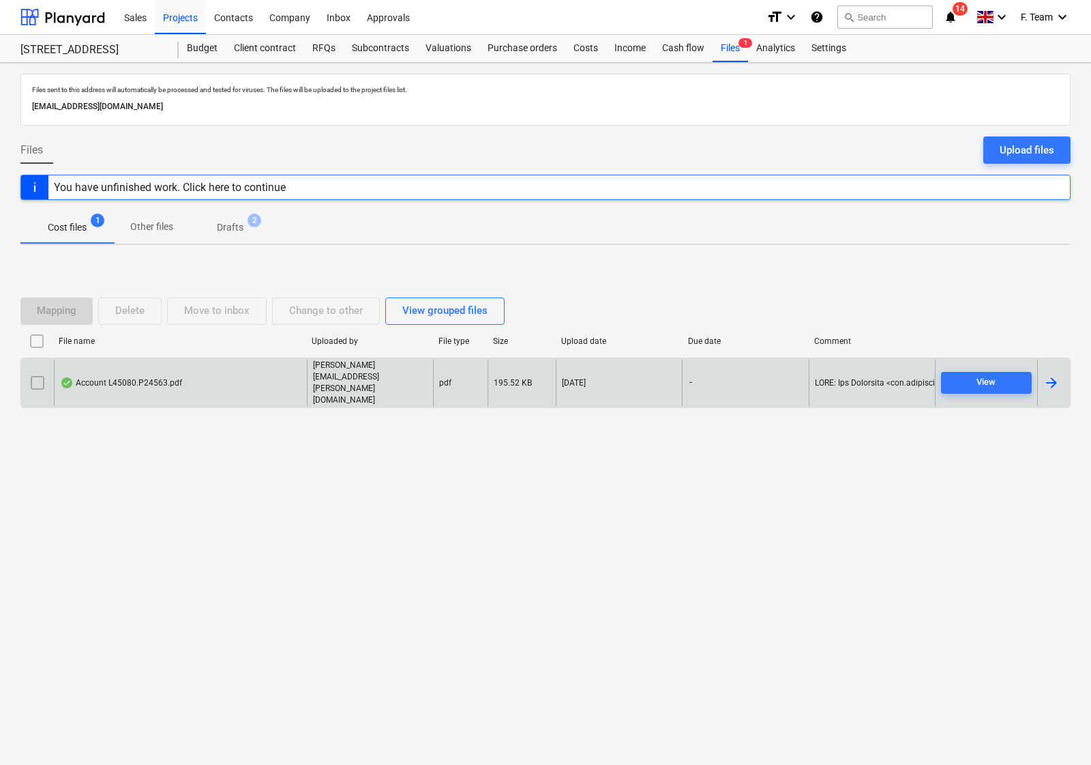
click at [1059, 379] on div at bounding box center [1052, 382] width 16 height 16
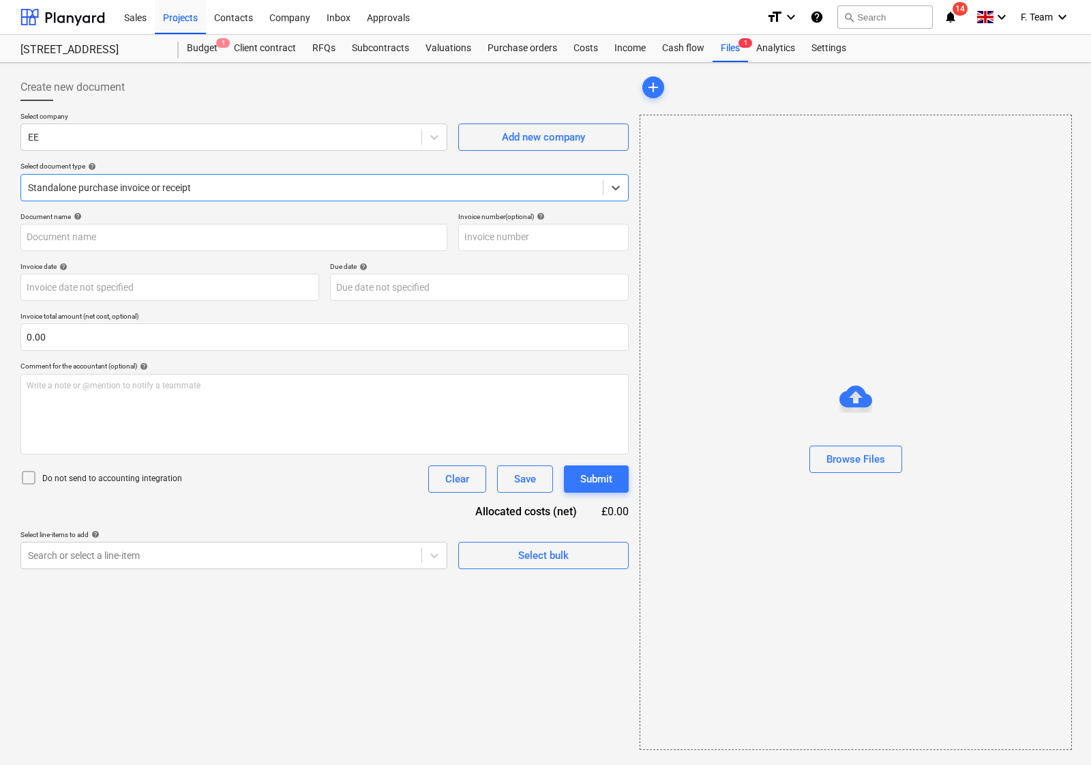
type input "L45080"
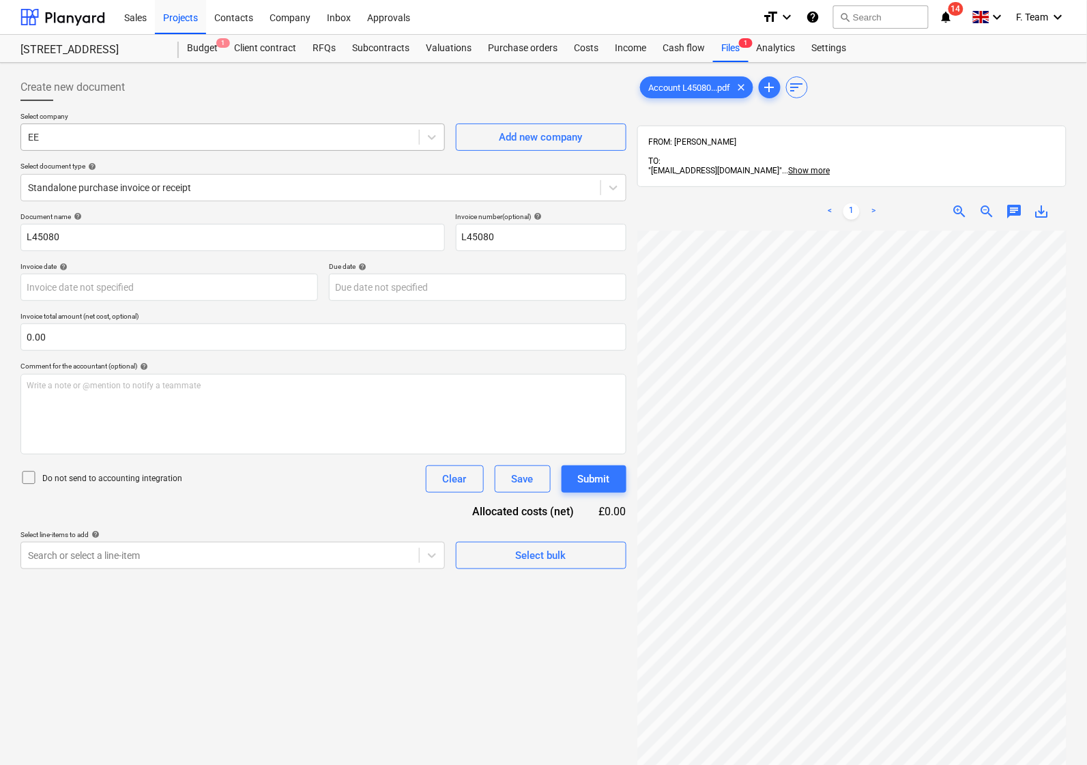
click at [134, 138] on div at bounding box center [220, 137] width 384 height 14
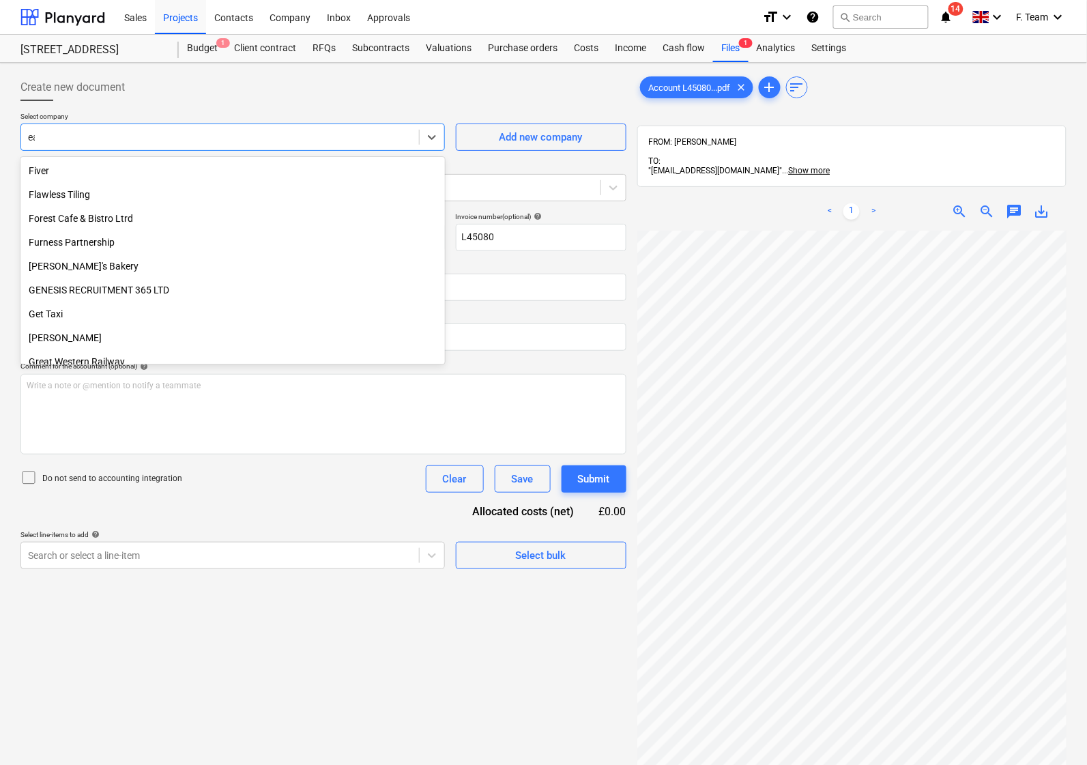
scroll to position [344, 0]
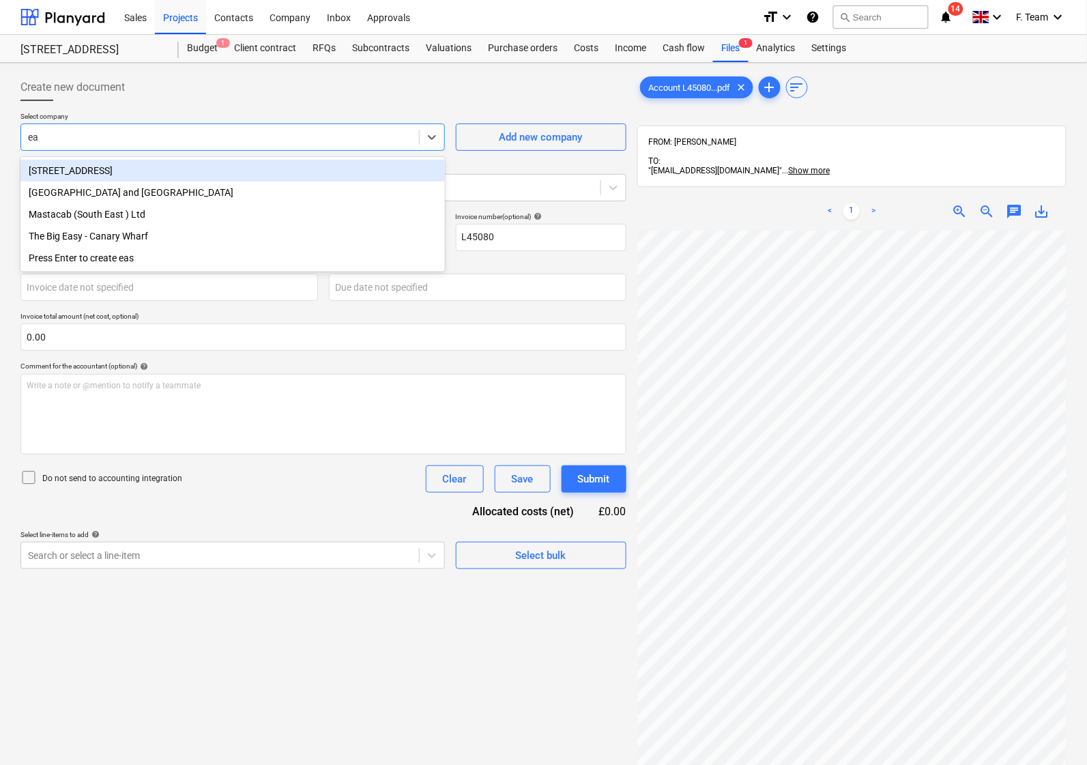
type input "e"
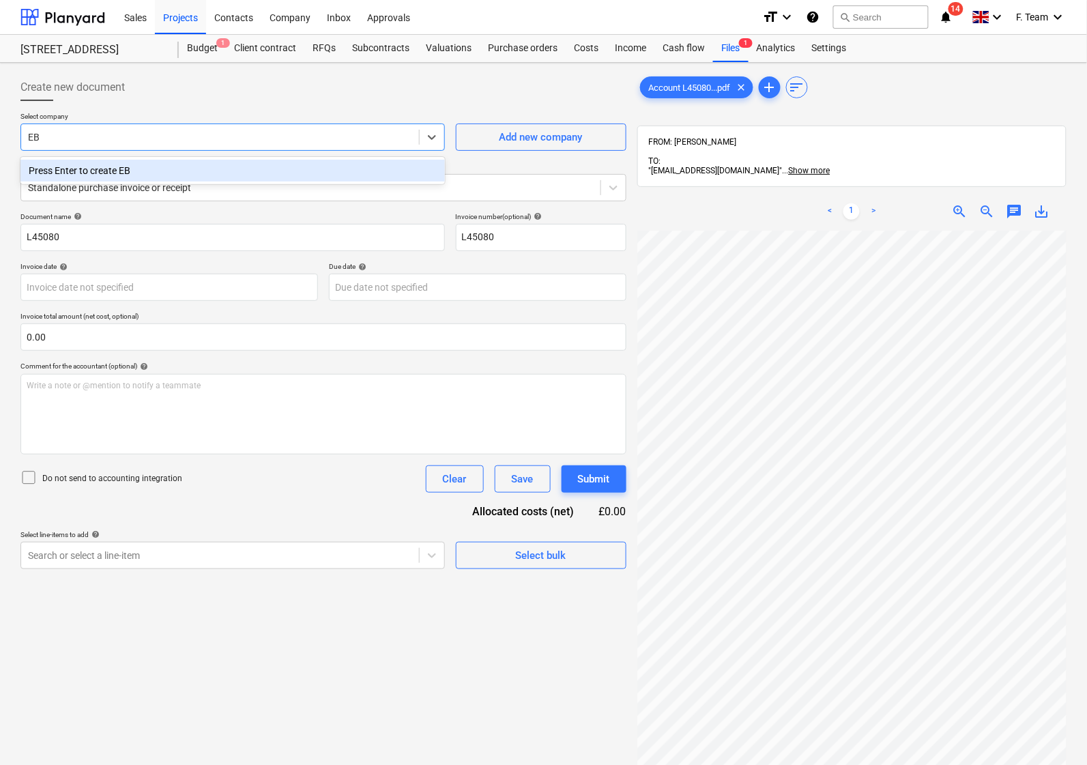
type input "E"
type input "Easton [PERSON_NAME]"
click at [104, 169] on div "Press Enter to create Easton [PERSON_NAME]" at bounding box center [232, 171] width 424 height 22
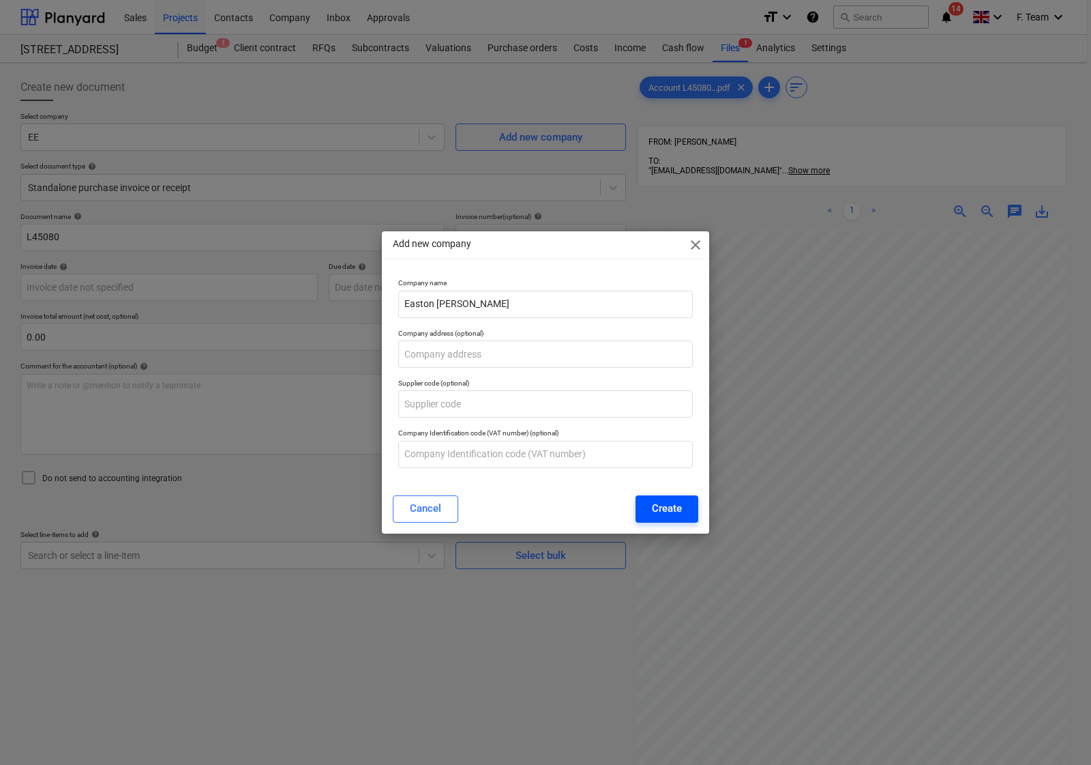
click at [660, 510] on div "Create" at bounding box center [667, 508] width 30 height 18
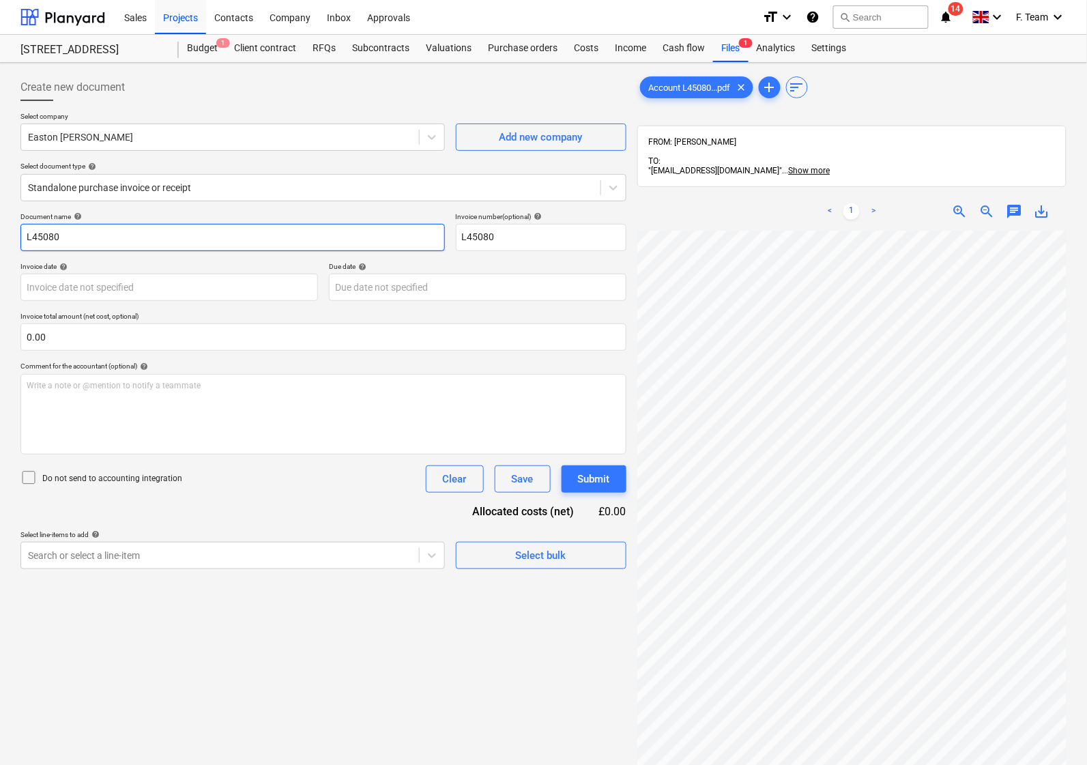
click at [68, 237] on input "L45080" at bounding box center [232, 237] width 424 height 27
drag, startPoint x: 68, startPoint y: 237, endPoint x: 0, endPoint y: 240, distance: 68.3
click at [0, 240] on div "Create new document Select company Easton [PERSON_NAME] Add new company Select …" at bounding box center [543, 515] width 1087 height 905
type input "Easton [PERSON_NAME]"
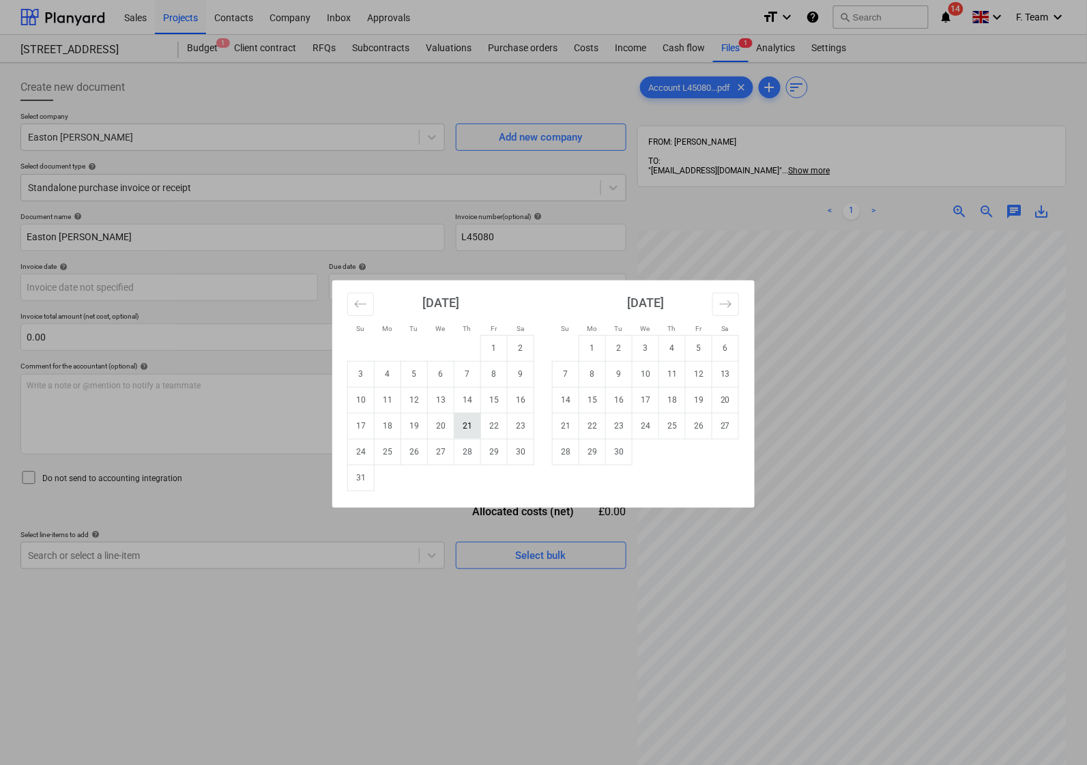
click at [467, 427] on td "21" at bounding box center [467, 426] width 27 height 26
type input "[DATE]"
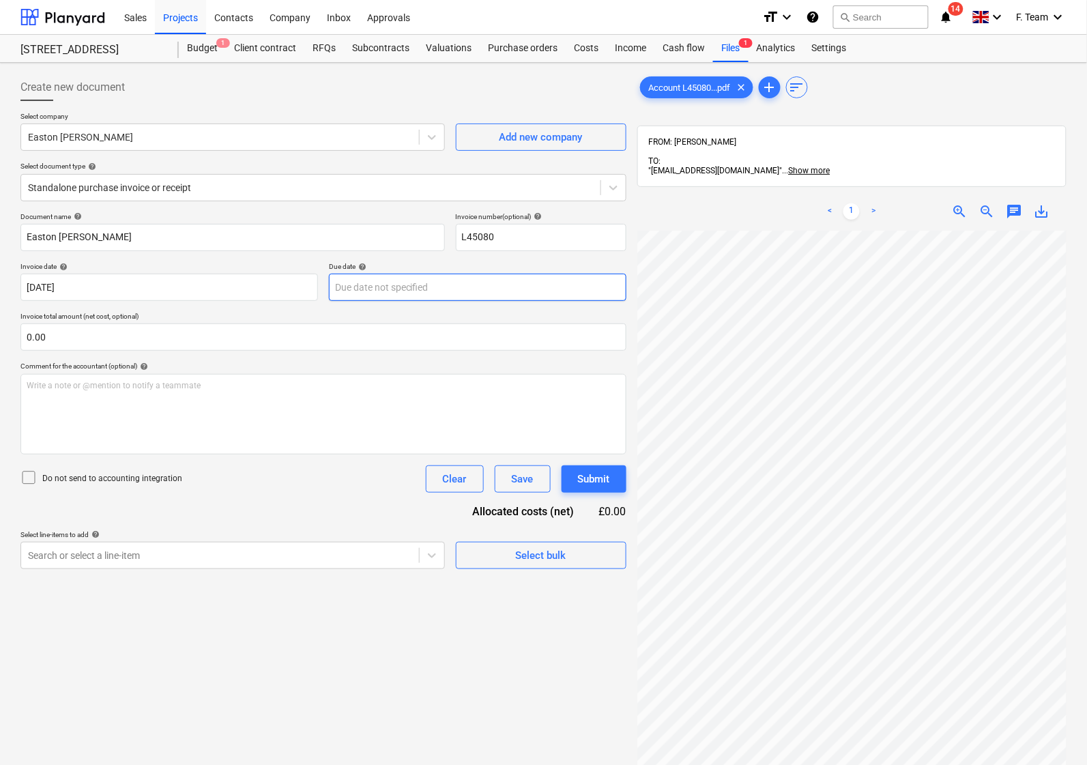
click at [447, 294] on body "Sales Projects Contacts Company Inbox Approvals format_size keyboard_arrow_down…" at bounding box center [543, 382] width 1087 height 765
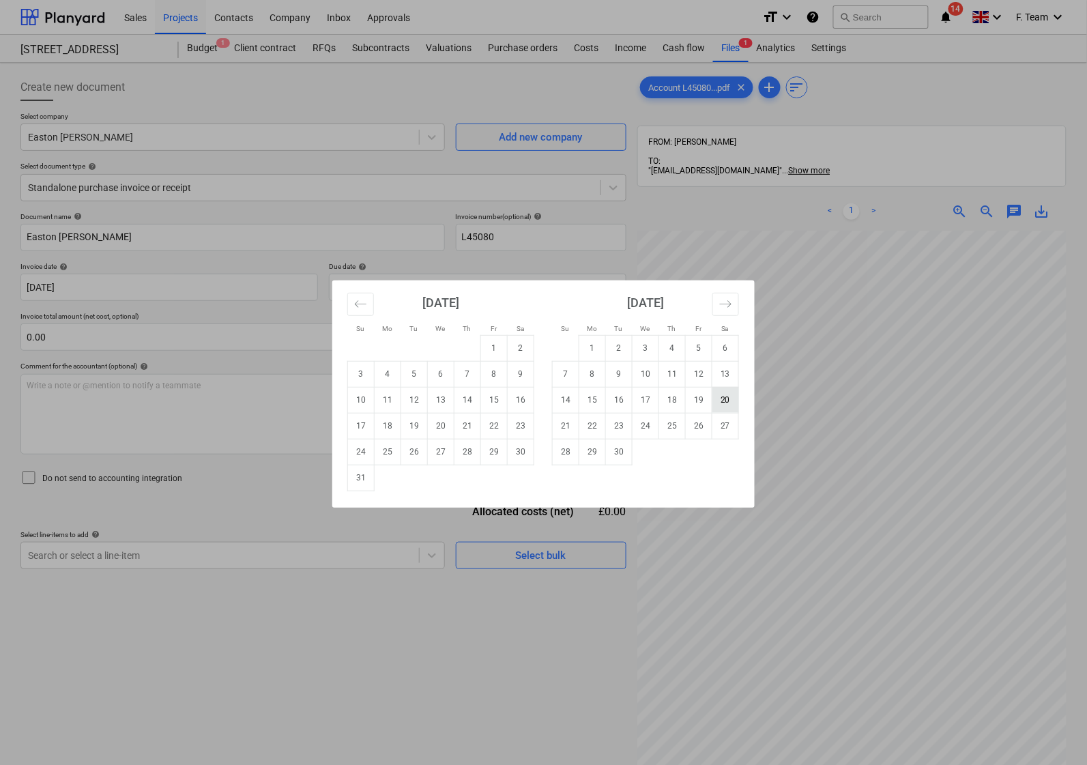
click at [730, 404] on td "20" at bounding box center [725, 400] width 27 height 26
type input "[DATE]"
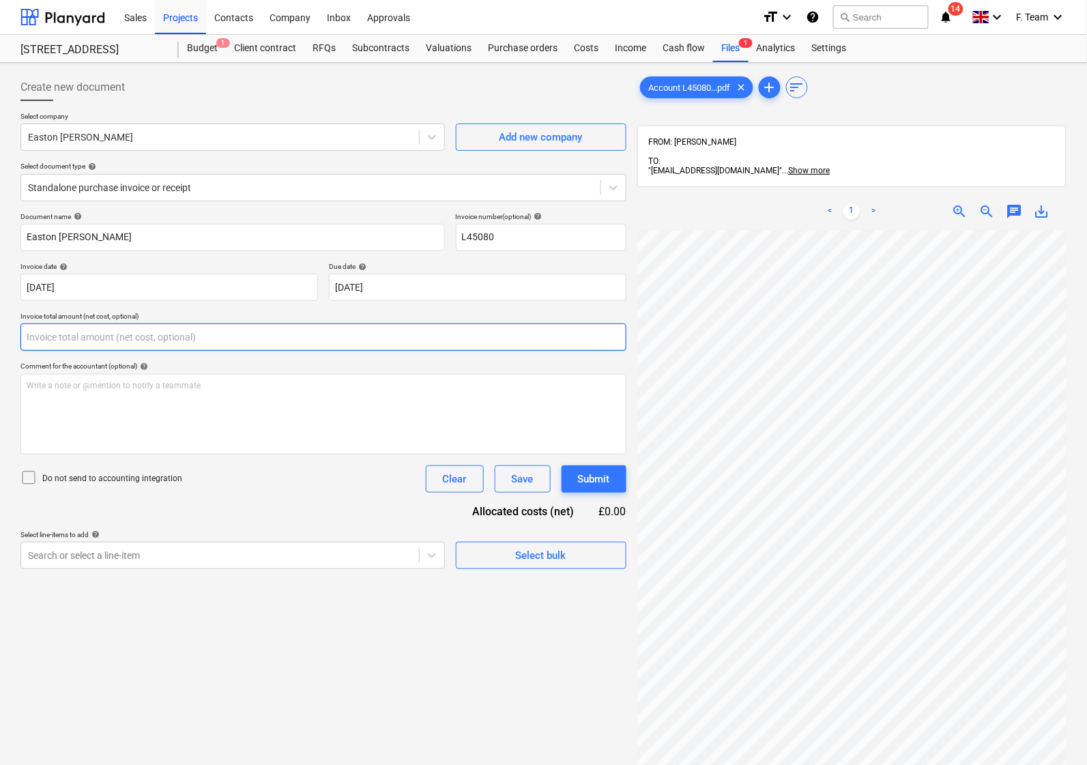
click at [49, 341] on input "text" at bounding box center [323, 336] width 606 height 27
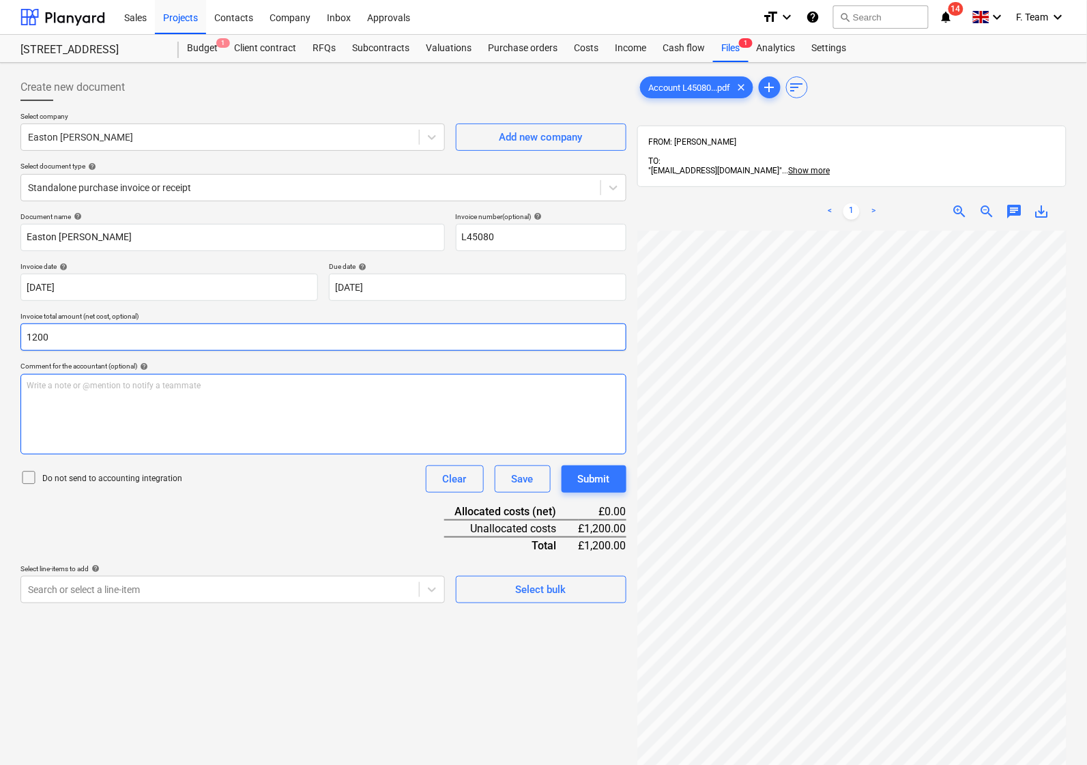
type input "1,200.00"
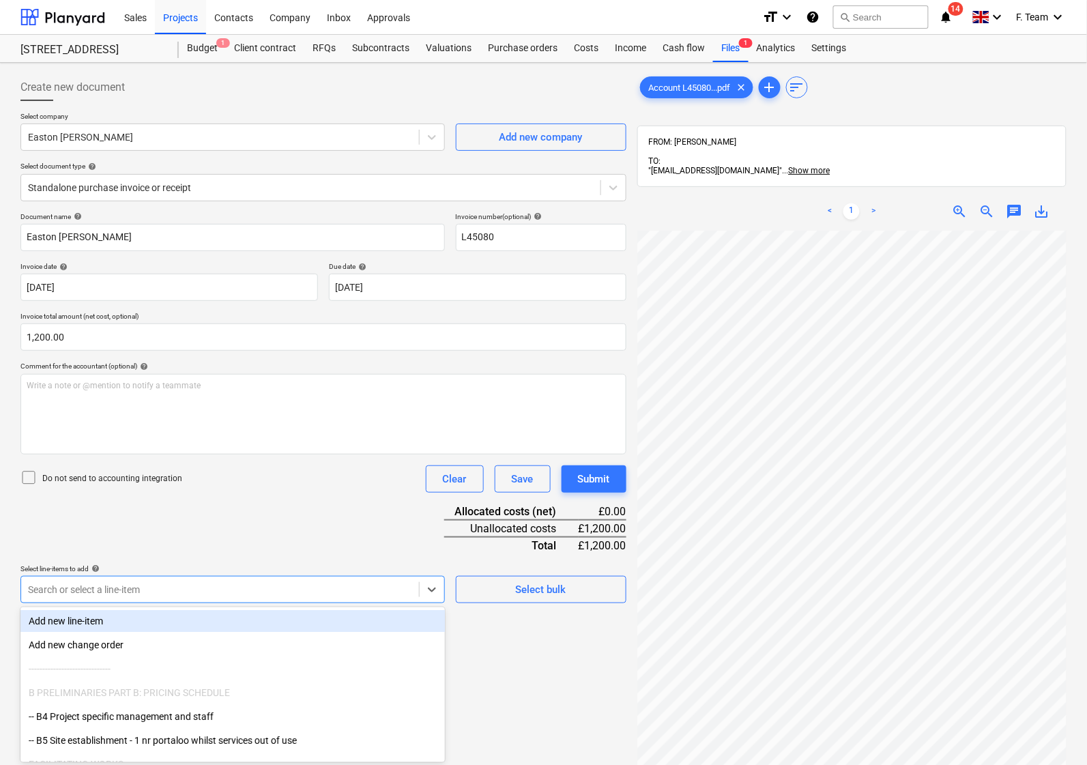
click at [256, 588] on body "Sales Projects Contacts Company Inbox Approvals format_size keyboard_arrow_down…" at bounding box center [543, 382] width 1087 height 765
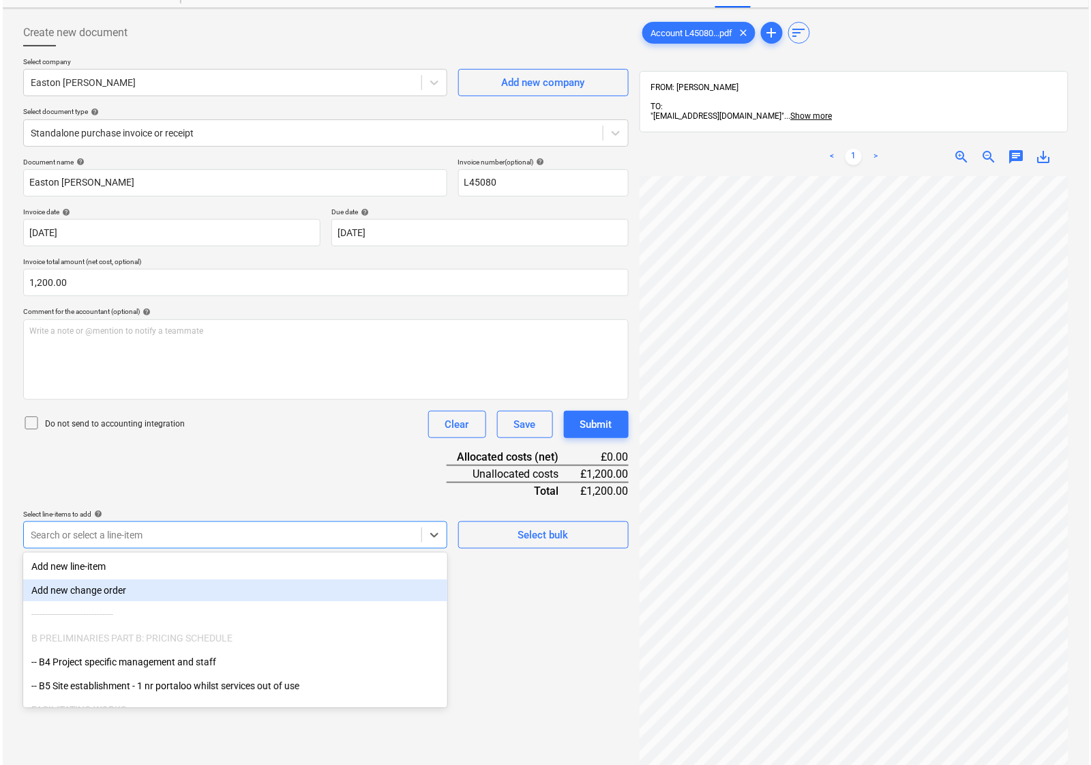
scroll to position [55, 0]
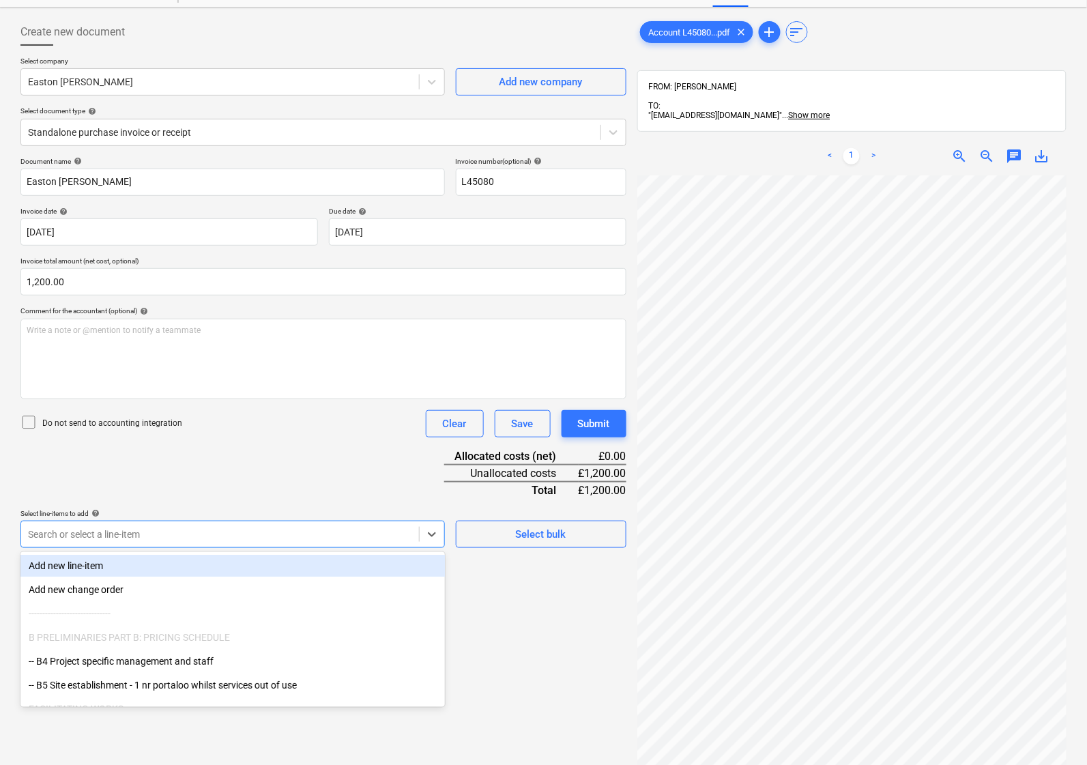
click at [93, 567] on div "Add new line-item" at bounding box center [232, 566] width 424 height 22
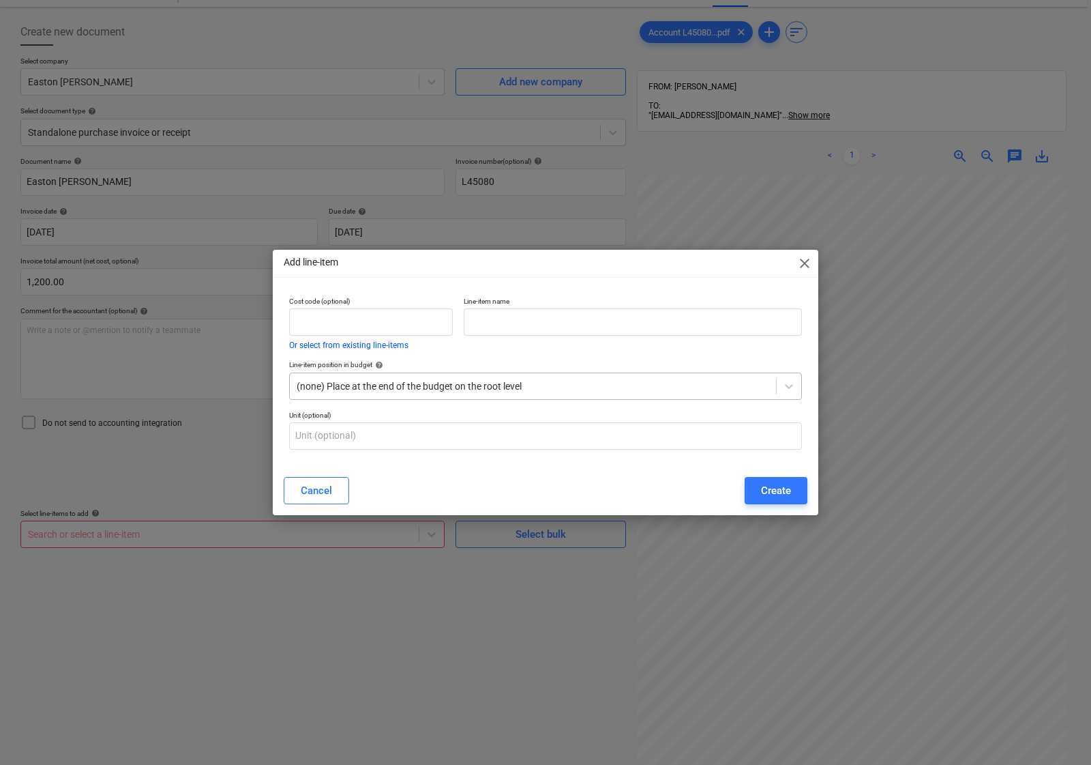
click at [450, 389] on div at bounding box center [533, 386] width 473 height 14
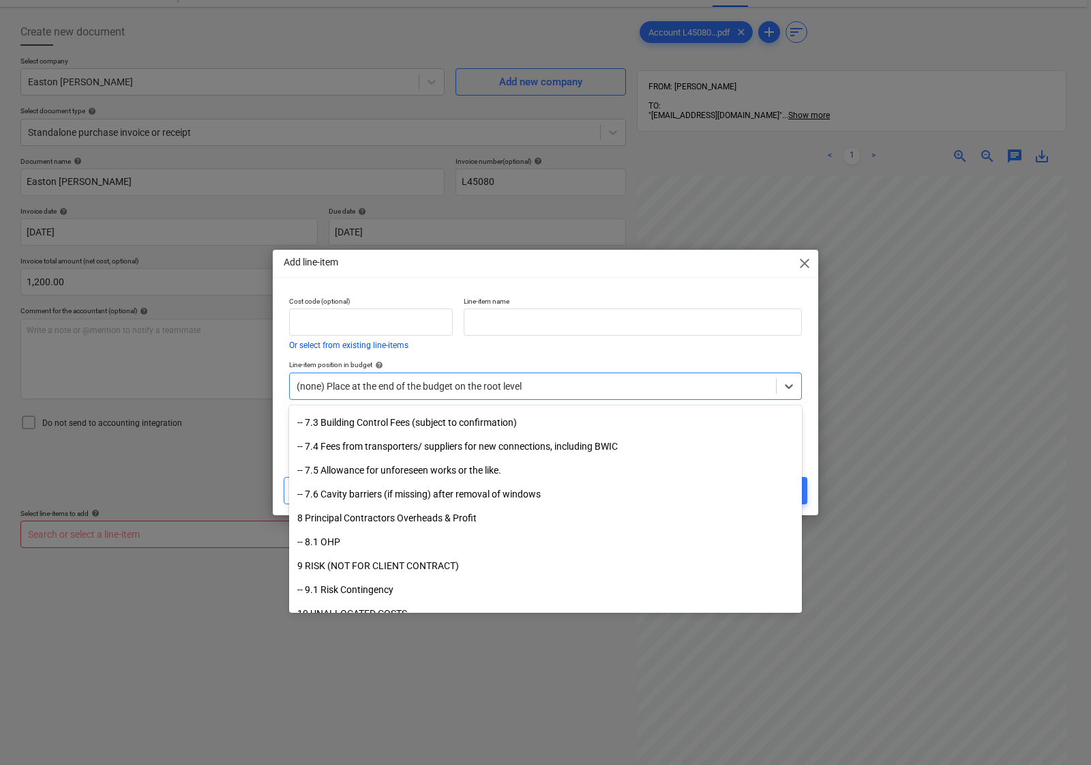
scroll to position [2851, 0]
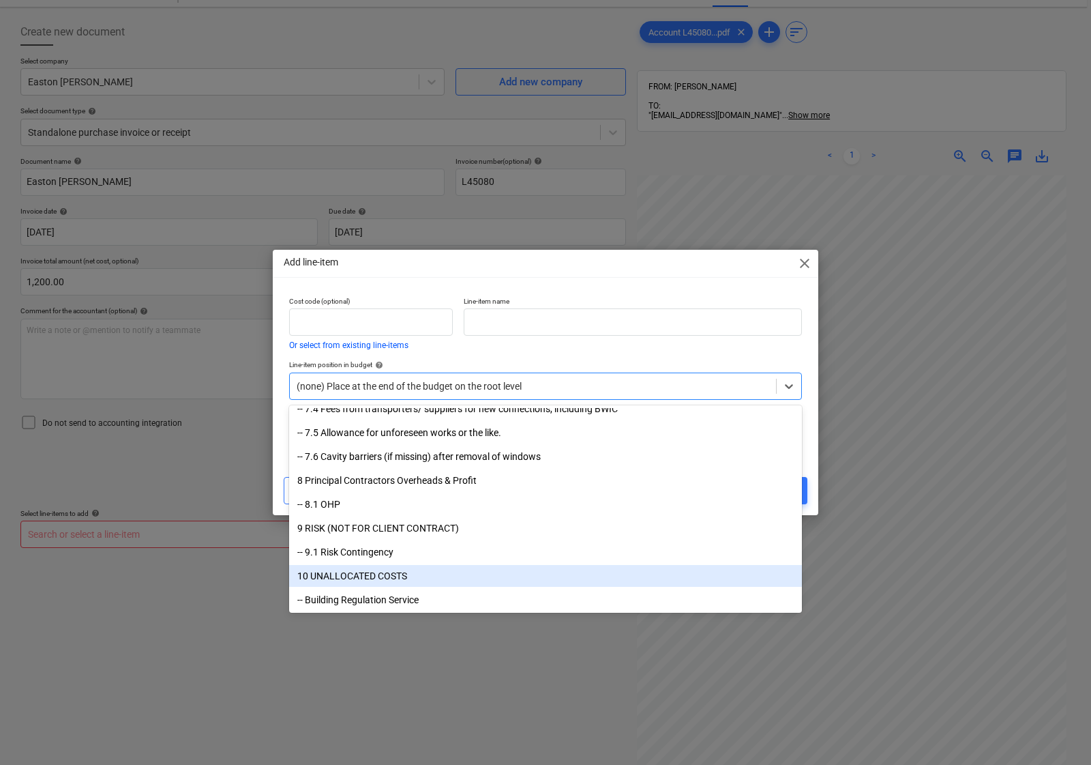
click at [415, 578] on div "10 UNALLOCATED COSTS" at bounding box center [545, 576] width 513 height 22
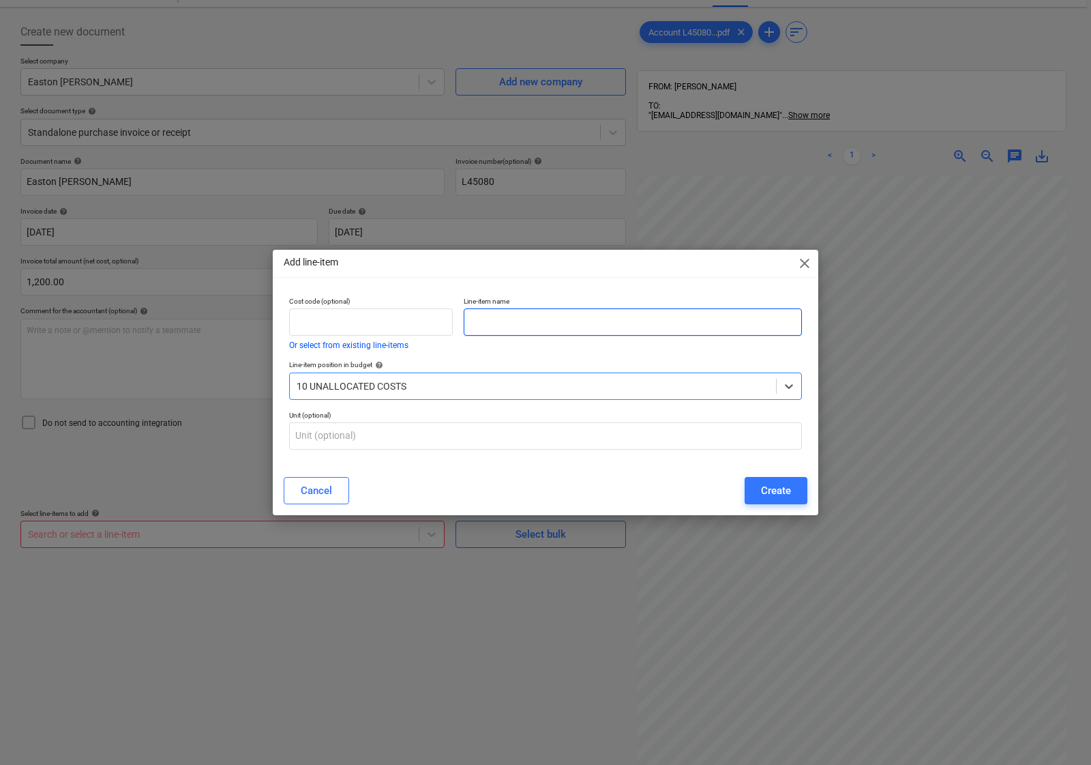
click at [516, 321] on input "text" at bounding box center [633, 321] width 338 height 27
type input "Prepare Window Schedule and Ventilation Strategy"
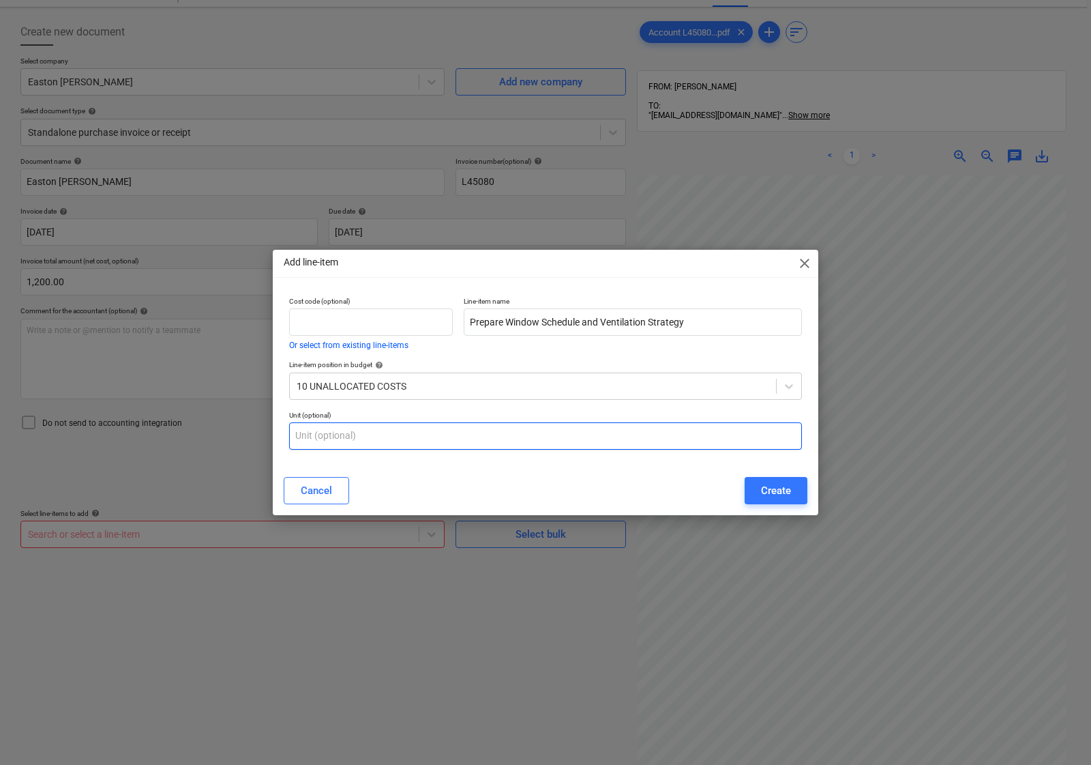
click at [394, 424] on input "text" at bounding box center [545, 435] width 513 height 27
type input "nos"
click at [778, 479] on button "Create" at bounding box center [776, 490] width 63 height 27
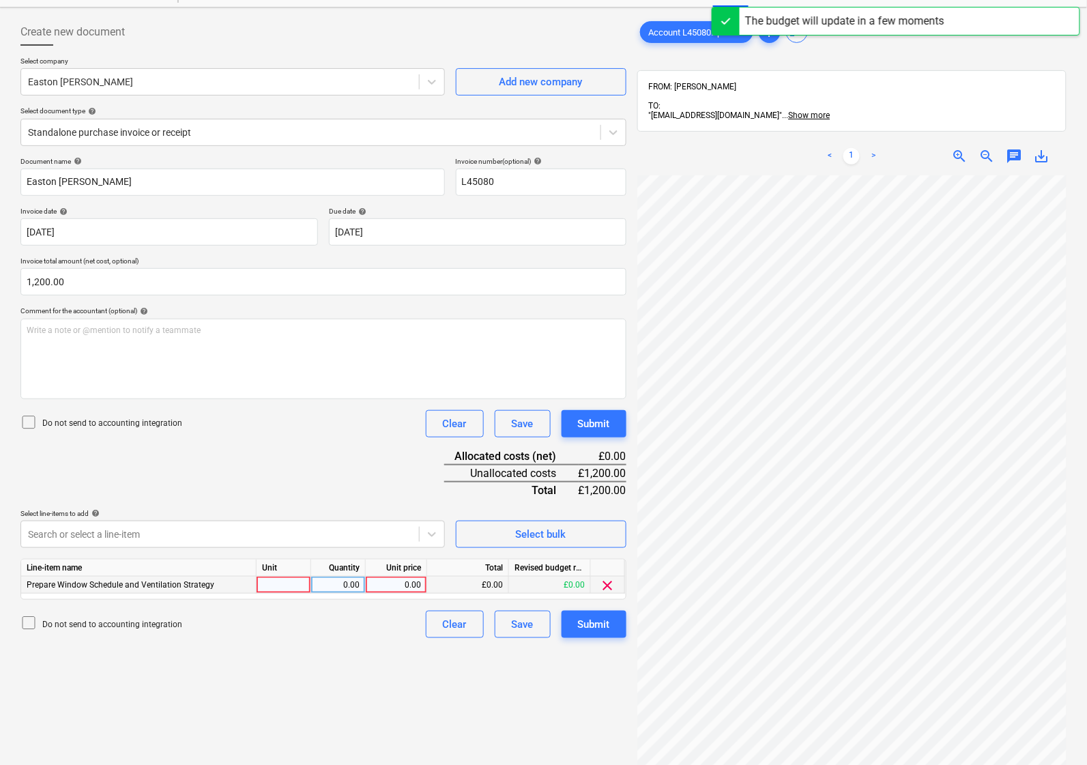
click at [273, 588] on div at bounding box center [283, 584] width 55 height 17
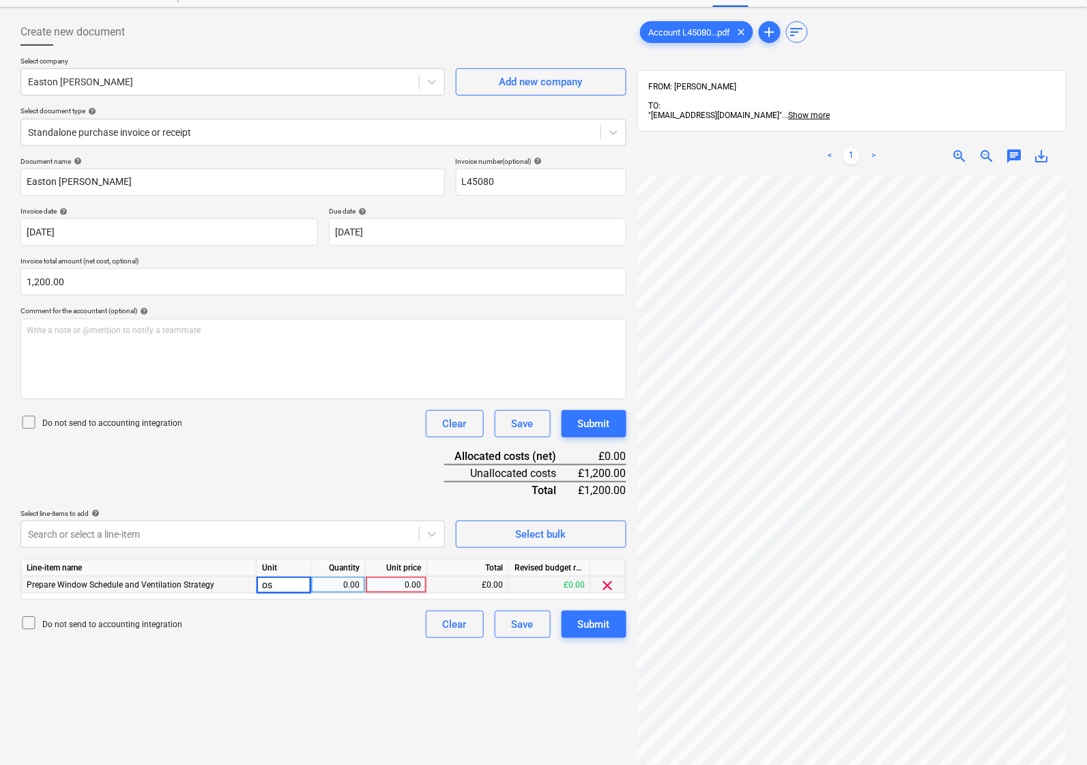
type input "o"
type input "Nos"
type input "1200"
click at [602, 626] on div "Submit" at bounding box center [594, 624] width 32 height 18
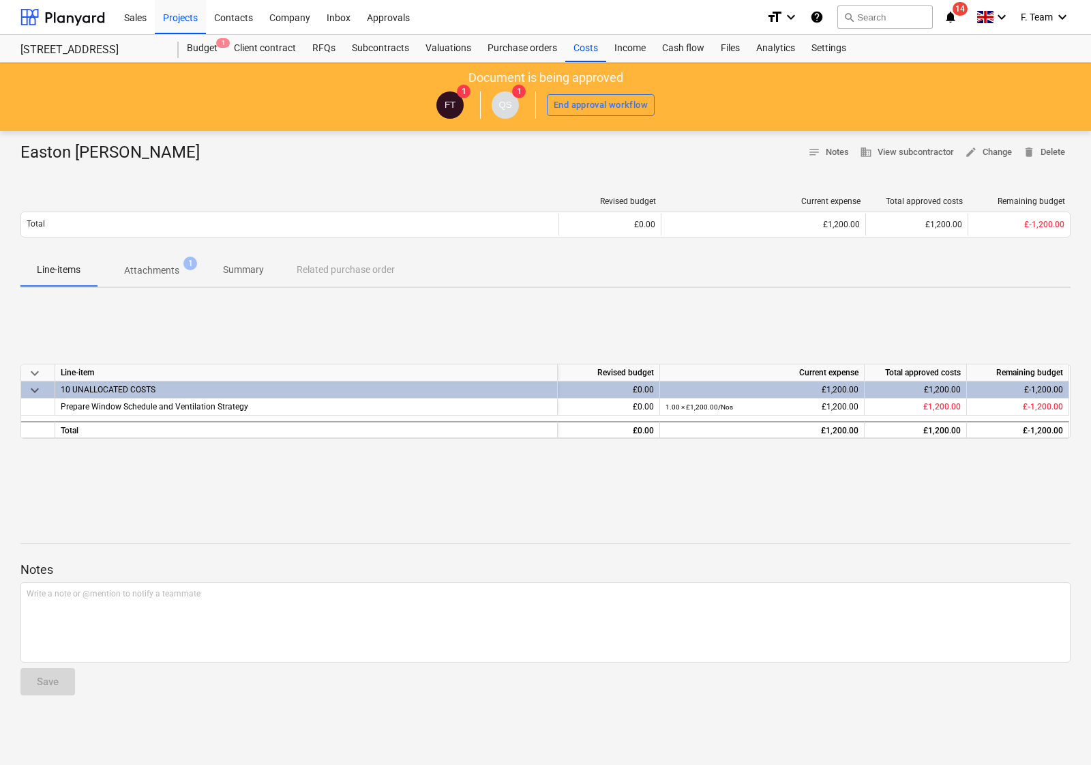
drag, startPoint x: 615, startPoint y: 529, endPoint x: 597, endPoint y: 533, distance: 18.9
click at [615, 529] on div at bounding box center [545, 530] width 1050 height 11
